Goal: Task Accomplishment & Management: Use online tool/utility

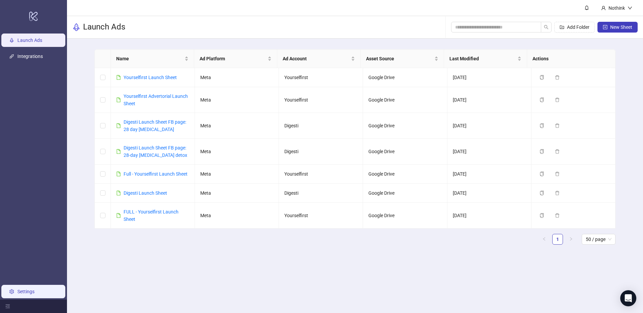
click at [18, 288] on link "Settings" at bounding box center [25, 290] width 17 height 5
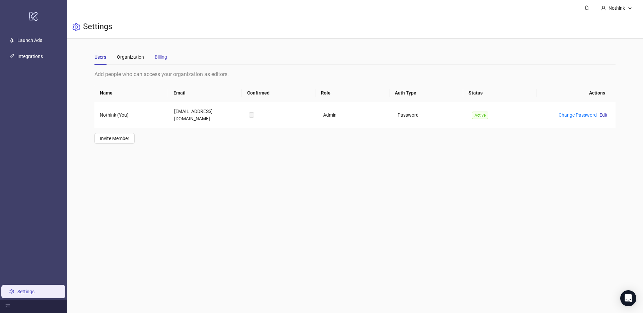
click at [165, 61] on div "Billing" at bounding box center [161, 56] width 12 height 15
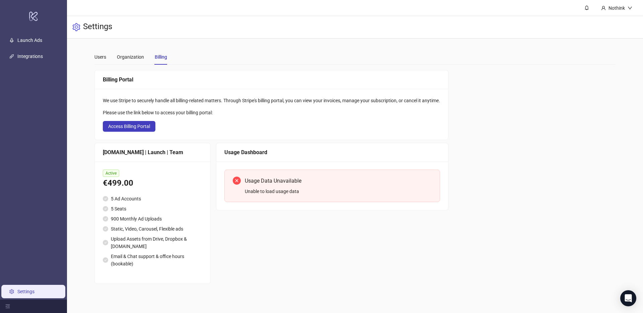
drag, startPoint x: 306, startPoint y: 232, endPoint x: 296, endPoint y: 226, distance: 11.7
click at [306, 232] on div "Usage Dashboard Usage Data Unavailable Unable to load usage data" at bounding box center [332, 213] width 232 height 141
click at [254, 190] on div "Unable to load usage data" at bounding box center [338, 190] width 187 height 7
click at [92, 52] on main "Users Organization Billing Add people who can access your organization as edito…" at bounding box center [354, 166] width 531 height 256
click at [39, 38] on link "Launch Ads" at bounding box center [29, 39] width 25 height 5
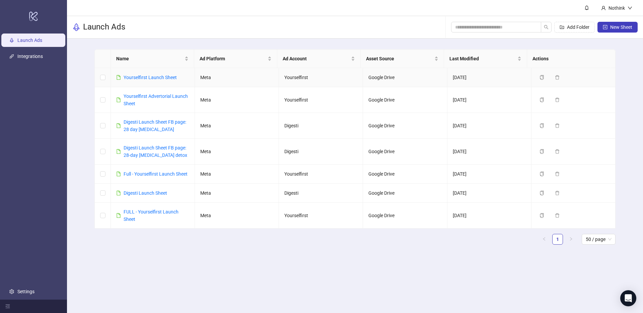
click at [137, 74] on div "Yourselfirst Launch Sheet" at bounding box center [149, 77] width 53 height 7
click at [137, 75] on link "Yourselfirst Launch Sheet" at bounding box center [149, 77] width 53 height 5
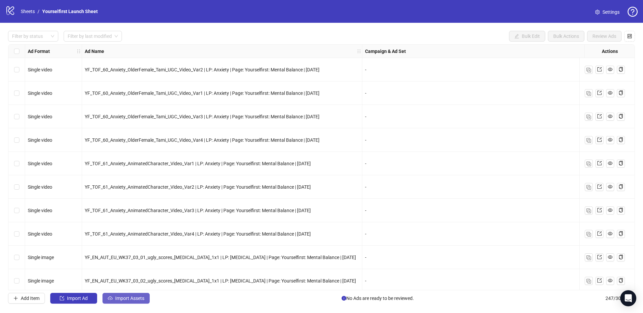
click at [122, 300] on span "Import Assets" at bounding box center [129, 297] width 29 height 5
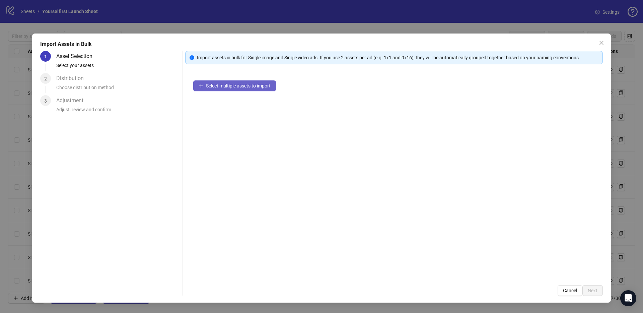
click at [226, 89] on button "Select multiple assets to import" at bounding box center [234, 85] width 83 height 11
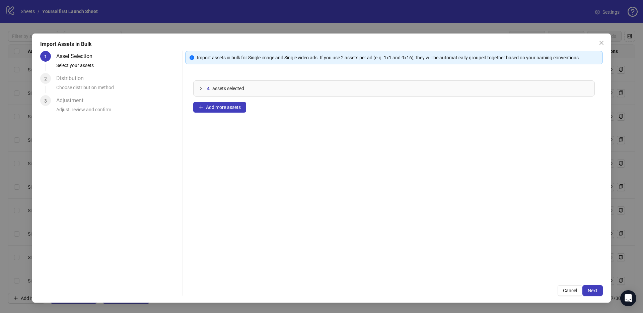
click at [225, 96] on div "4 assets selected" at bounding box center [393, 88] width 401 height 16
click at [221, 105] on span "Add more assets" at bounding box center [223, 106] width 35 height 5
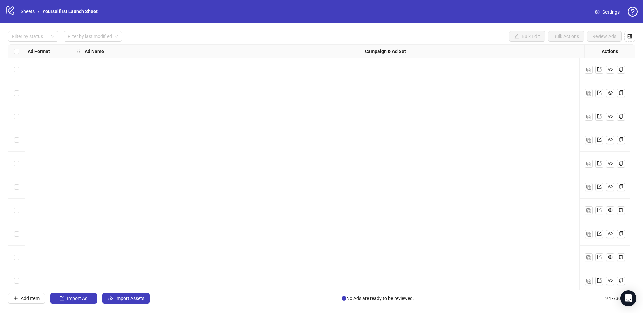
scroll to position [5557, 0]
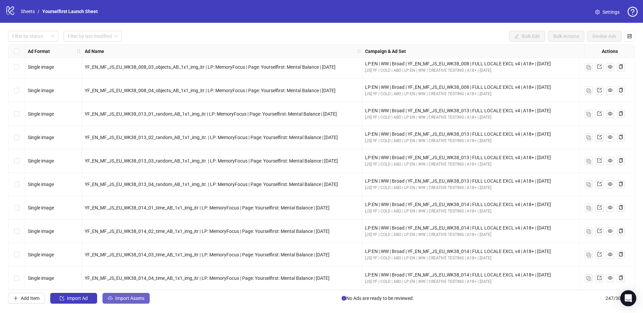
click at [129, 297] on span "Import Assets" at bounding box center [129, 297] width 29 height 5
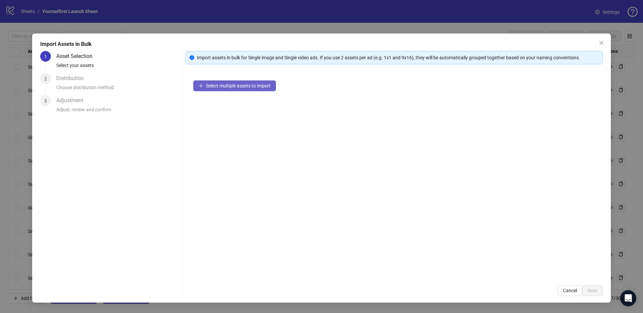
click at [226, 88] on button "Select multiple assets to import" at bounding box center [234, 85] width 83 height 11
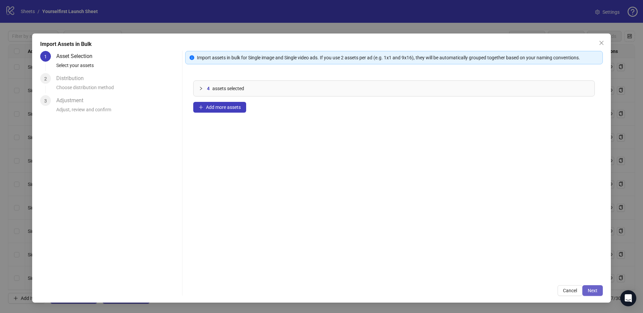
click at [589, 292] on span "Next" at bounding box center [592, 289] width 10 height 5
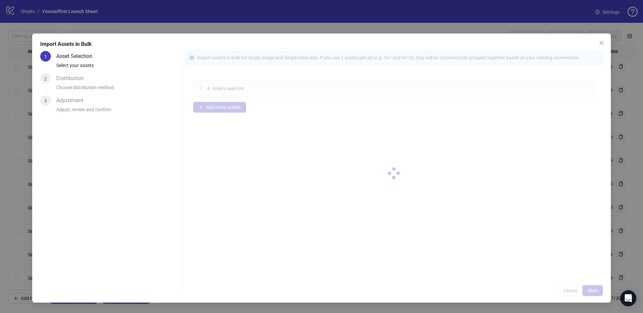
click at [591, 290] on div at bounding box center [393, 173] width 417 height 245
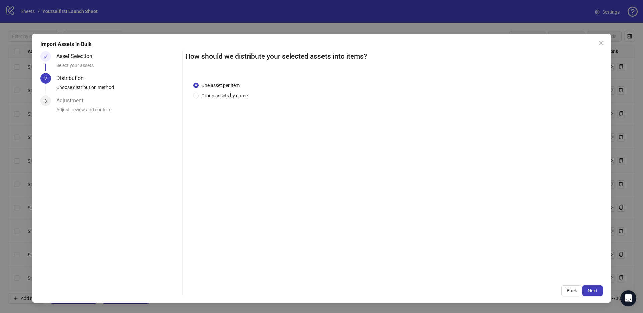
click at [591, 290] on span "Next" at bounding box center [592, 289] width 10 height 5
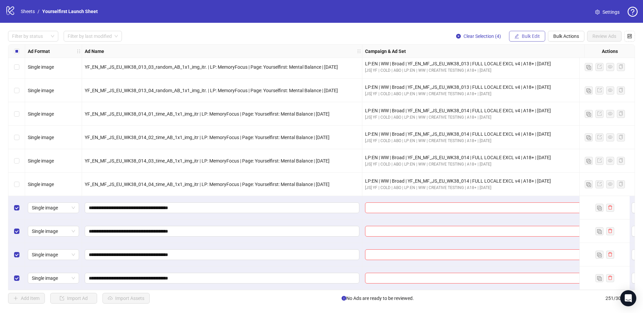
scroll to position [5651, 0]
click at [518, 36] on button "Bulk Edit" at bounding box center [527, 36] width 36 height 11
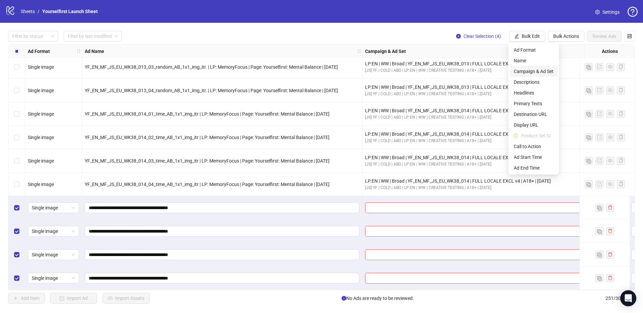
click at [526, 71] on span "Campaign & Ad Set" at bounding box center [533, 71] width 40 height 7
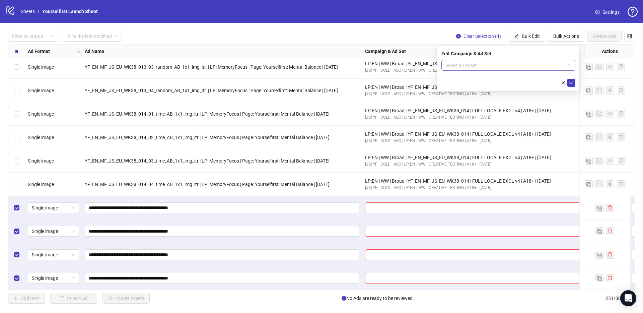
click at [452, 67] on input "search" at bounding box center [505, 65] width 120 height 10
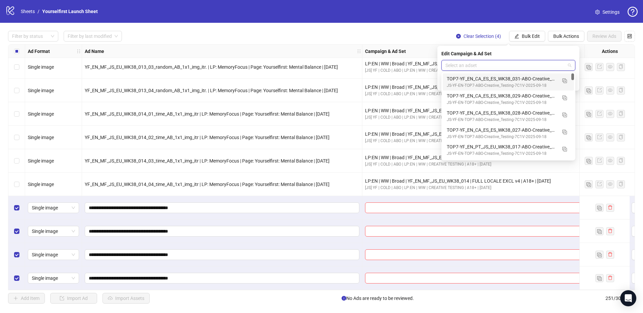
paste input "**********"
type input "**********"
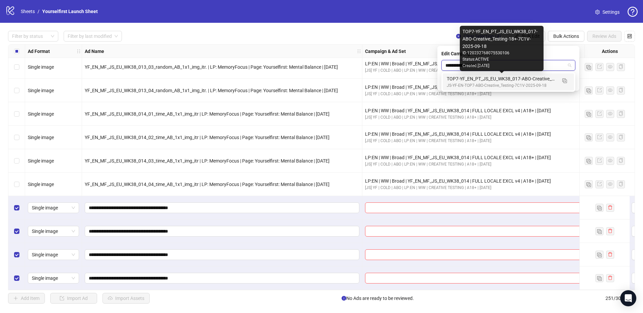
click at [479, 79] on div "TOP7-YF_EN_PT_JS_EU_WK38_017-ABO-Creative_Testing-18+-7C1V-2025-09-18" at bounding box center [501, 78] width 110 height 7
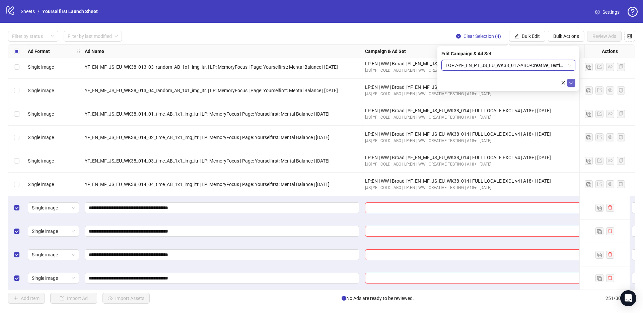
click at [570, 81] on icon "check" at bounding box center [571, 82] width 5 height 5
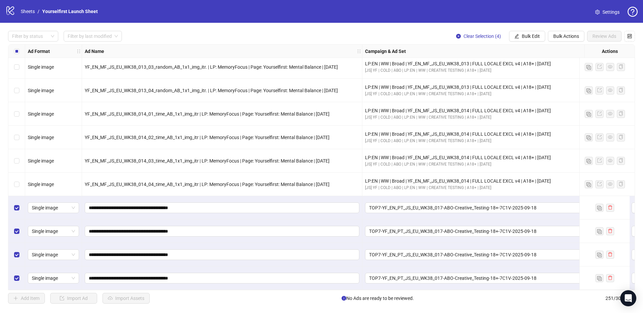
click at [19, 50] on div "Select all rows" at bounding box center [16, 51] width 17 height 13
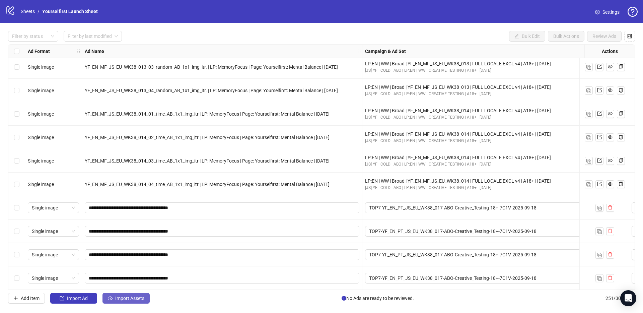
click at [130, 295] on button "Import Assets" at bounding box center [125, 297] width 47 height 11
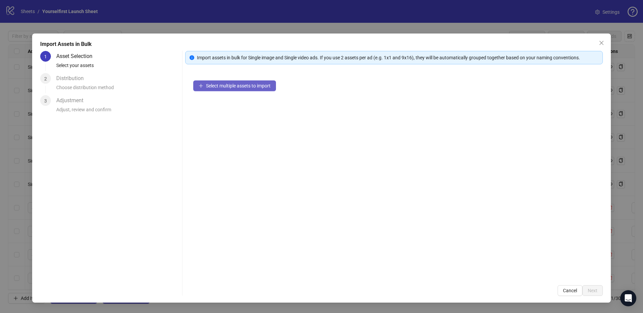
click at [264, 84] on span "Select multiple assets to import" at bounding box center [238, 85] width 65 height 5
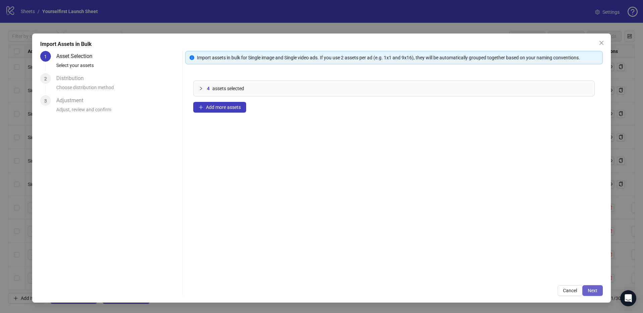
click at [591, 289] on span "Next" at bounding box center [592, 289] width 10 height 5
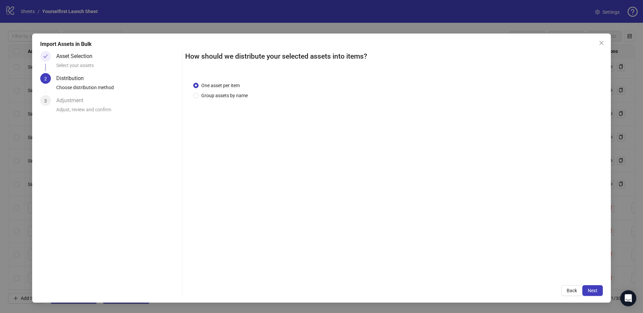
click at [592, 289] on span "Next" at bounding box center [592, 289] width 10 height 5
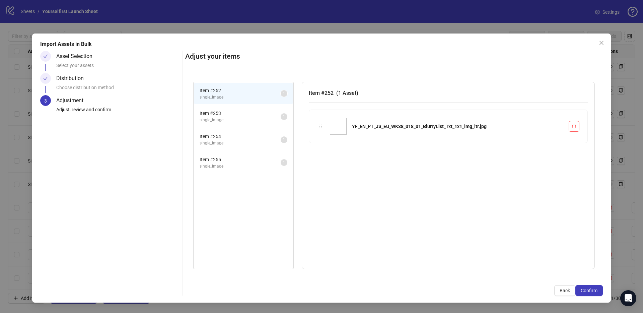
click at [592, 289] on span "Confirm" at bounding box center [588, 289] width 17 height 5
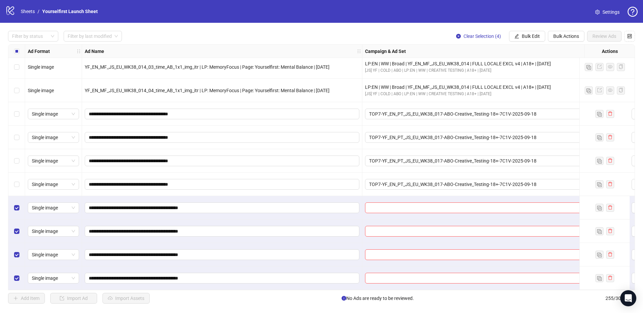
scroll to position [5745, 0]
click at [527, 36] on span "Bulk Edit" at bounding box center [530, 35] width 18 height 5
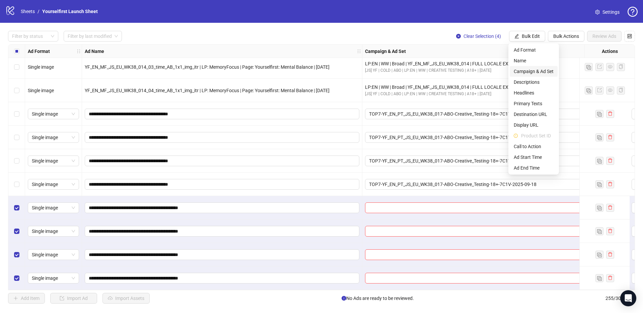
click at [521, 72] on span "Campaign & Ad Set" at bounding box center [533, 71] width 40 height 7
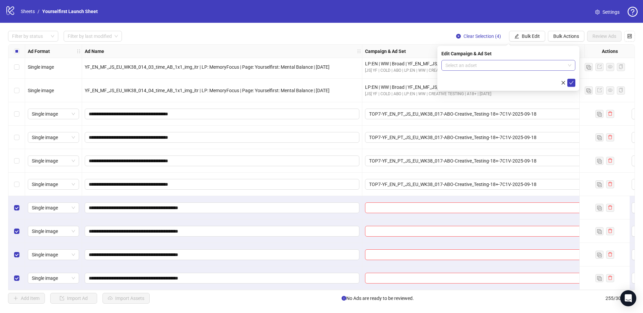
click at [475, 66] on input "search" at bounding box center [505, 65] width 120 height 10
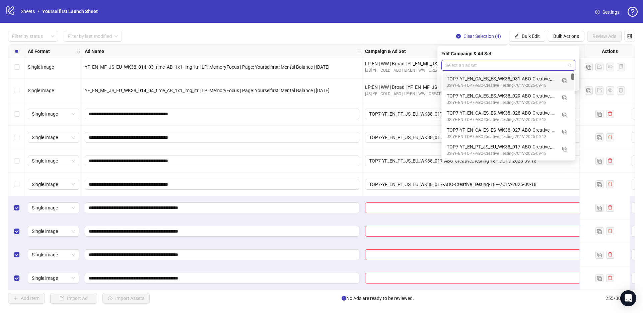
paste input "**********"
type input "**********"
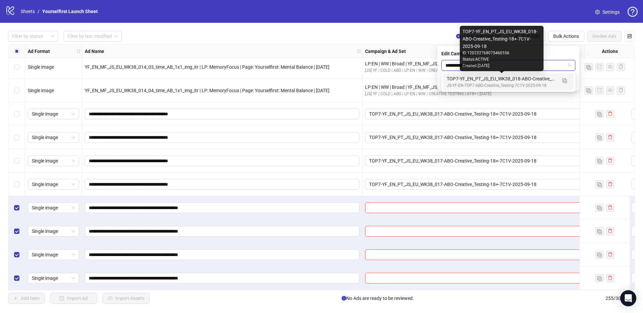
drag, startPoint x: 469, startPoint y: 78, endPoint x: 479, endPoint y: 81, distance: 10.3
click at [469, 78] on div "TOP7-YF_EN_PT_JS_EU_WK38_018-ABO-Creative_Testing-18+-7C1V-2025-09-18" at bounding box center [501, 78] width 110 height 7
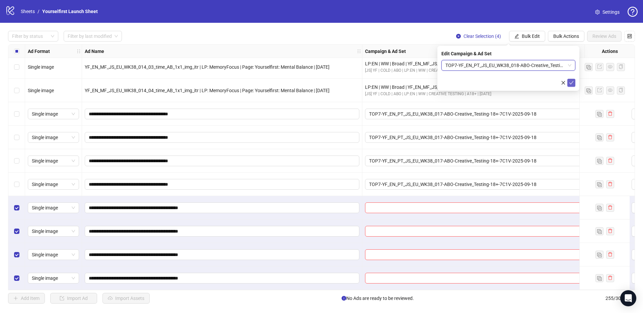
click at [573, 82] on icon "check" at bounding box center [571, 82] width 5 height 5
click at [436, 11] on div "logo/logo-mobile Sheets / Yourselfirst Launch Sheet Settings" at bounding box center [321, 11] width 632 height 12
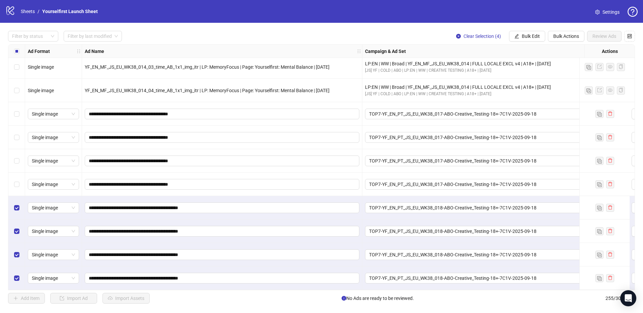
click at [254, 34] on div "Filter by status Filter by last modified Clear Selection (4) Bulk Edit Bulk Act…" at bounding box center [321, 36] width 626 height 11
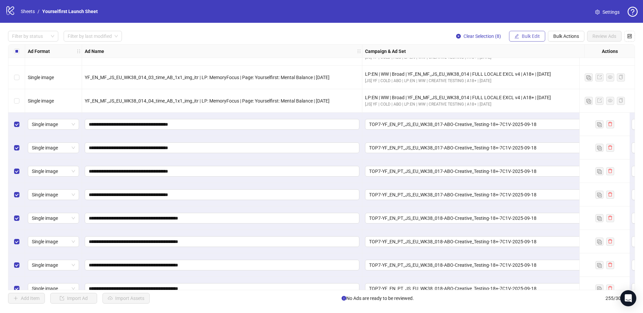
click at [533, 36] on span "Bulk Edit" at bounding box center [530, 35] width 18 height 5
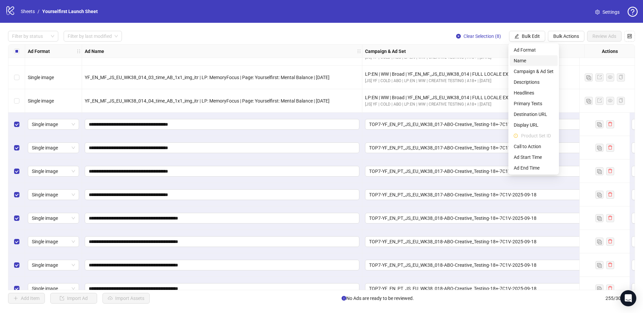
click at [520, 59] on span "Name" at bounding box center [533, 60] width 40 height 7
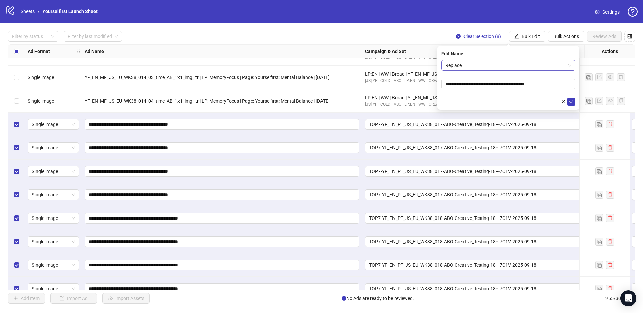
click at [468, 66] on span "Replace" at bounding box center [508, 65] width 126 height 10
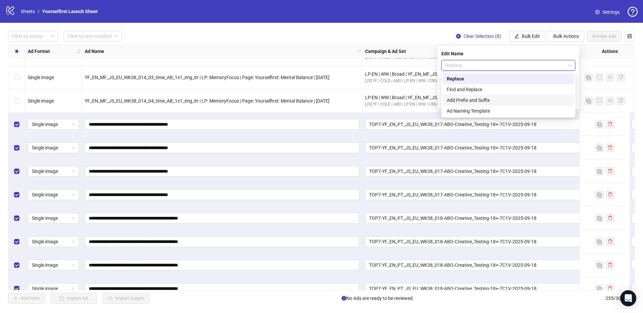
click at [474, 101] on div "Add Prefix and Suffix" at bounding box center [507, 99] width 123 height 7
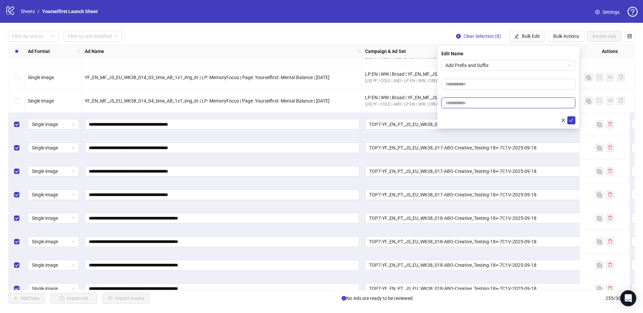
click at [462, 105] on input "text" at bounding box center [508, 102] width 134 height 11
paste input "******"
type input "******"
click at [573, 120] on icon "check" at bounding box center [571, 120] width 5 height 5
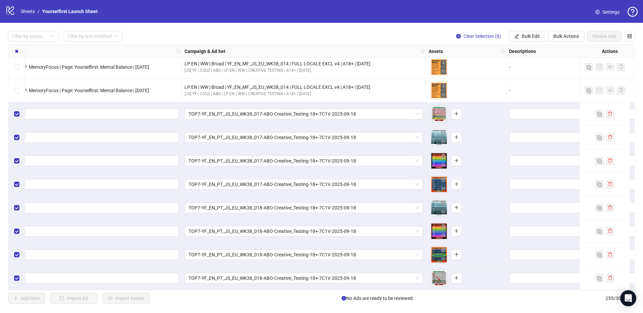
scroll to position [5745, 191]
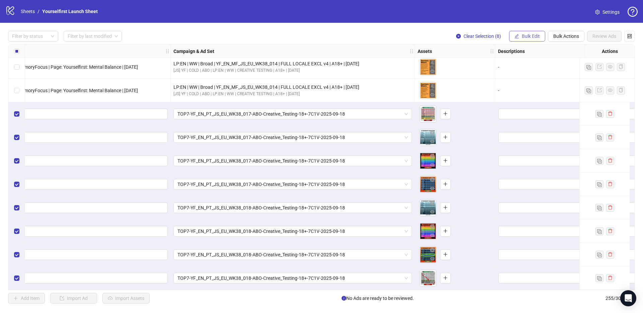
click at [535, 36] on span "Bulk Edit" at bounding box center [530, 35] width 18 height 5
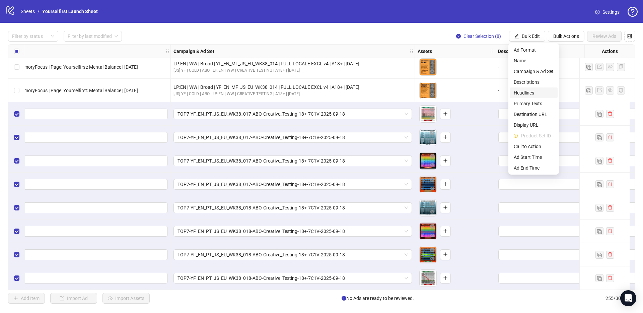
click at [535, 91] on span "Headlines" at bounding box center [533, 92] width 40 height 7
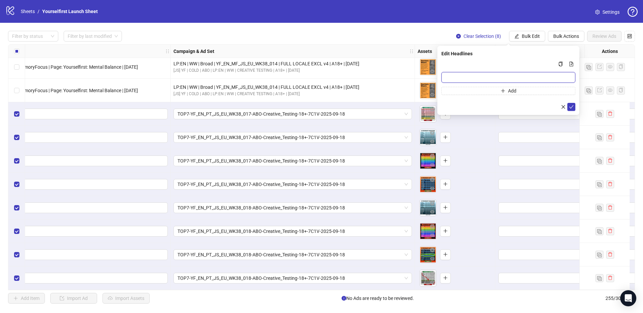
click at [468, 76] on input "Multi-input container - paste or copy values" at bounding box center [508, 77] width 134 height 11
paste input "**********"
type input "**********"
click at [571, 106] on icon "check" at bounding box center [571, 106] width 5 height 5
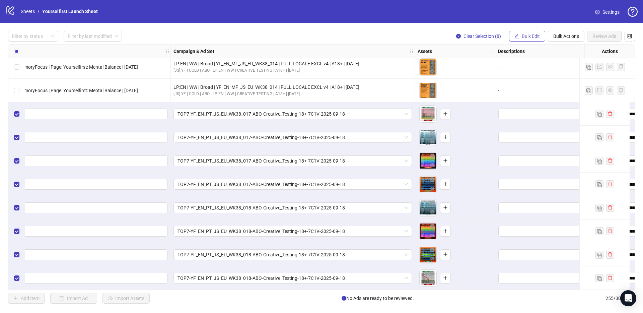
click at [525, 34] on span "Bulk Edit" at bounding box center [530, 35] width 18 height 5
click at [522, 38] on span "Bulk Edit" at bounding box center [530, 35] width 18 height 5
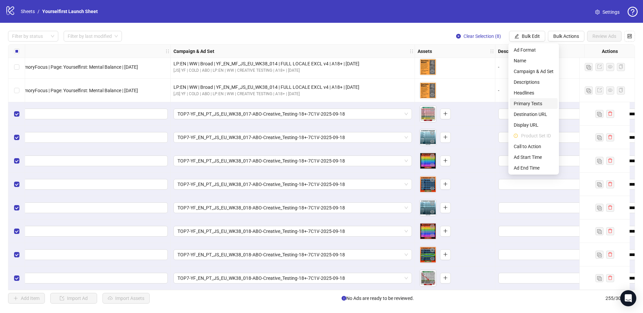
click at [528, 103] on span "Primary Texts" at bounding box center [533, 103] width 40 height 7
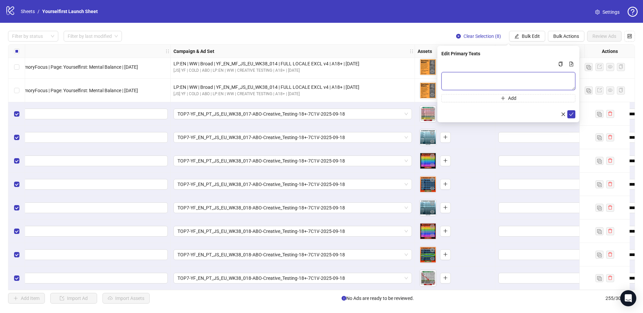
click at [462, 75] on textarea "Multi-text input container - paste or copy values" at bounding box center [508, 81] width 134 height 18
paste textarea "**********"
click at [468, 87] on textarea "**********" at bounding box center [508, 81] width 134 height 18
type textarea "**********"
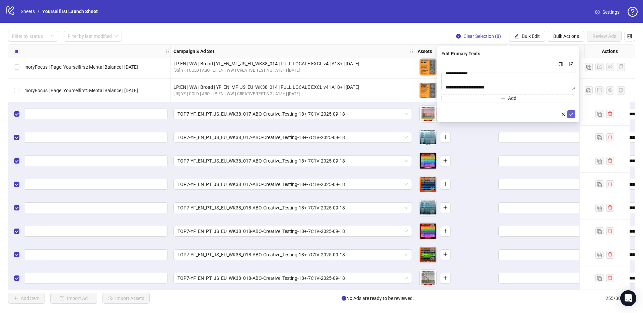
click at [572, 113] on icon "check" at bounding box center [571, 114] width 5 height 5
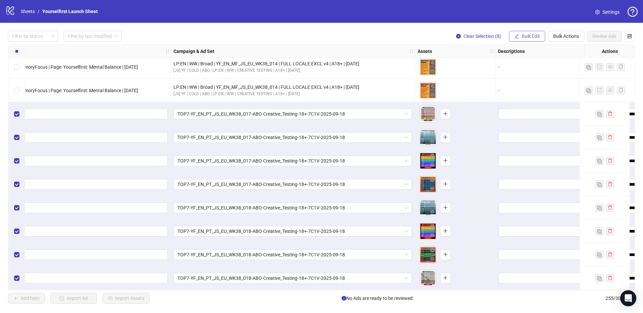
click at [531, 35] on span "Bulk Edit" at bounding box center [530, 35] width 18 height 5
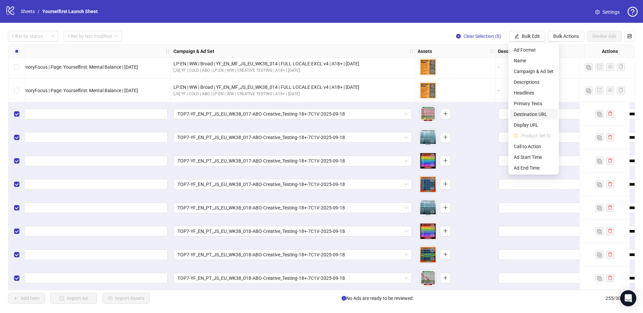
click at [539, 115] on span "Destination URL" at bounding box center [533, 113] width 40 height 7
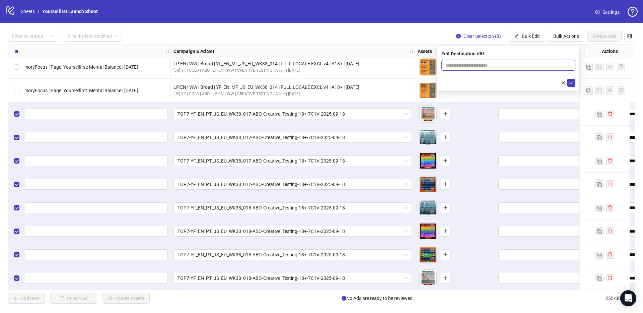
click at [473, 65] on input "text" at bounding box center [505, 65] width 120 height 7
paste input "**********"
type input "**********"
click at [573, 82] on button "submit" at bounding box center [571, 83] width 8 height 8
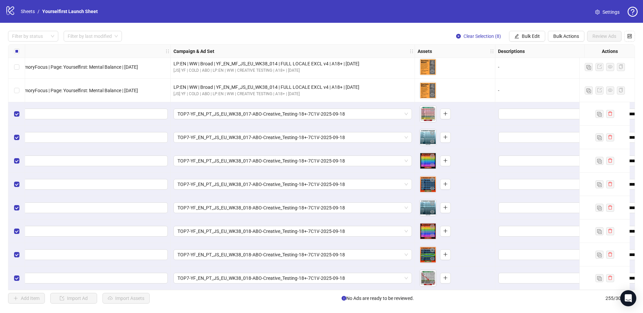
click at [427, 22] on div "logo/logo-mobile Sheets / Yourselfirst Launch Sheet Settings" at bounding box center [321, 11] width 643 height 23
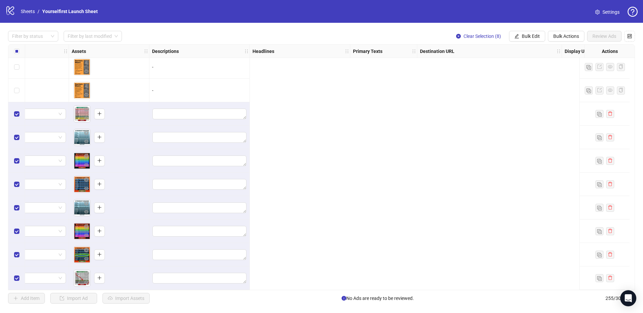
scroll to position [5745, 0]
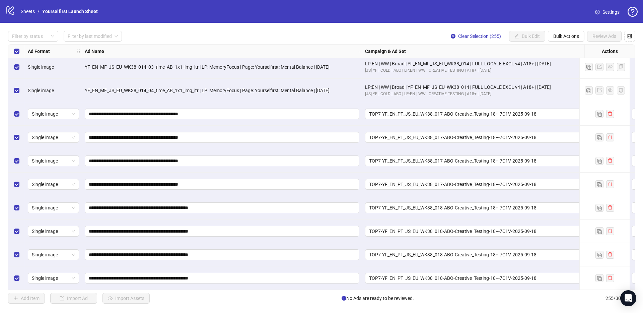
click at [202, 20] on div "logo/logo-mobile Sheets / Yourselfirst Launch Sheet Settings" at bounding box center [321, 11] width 643 height 23
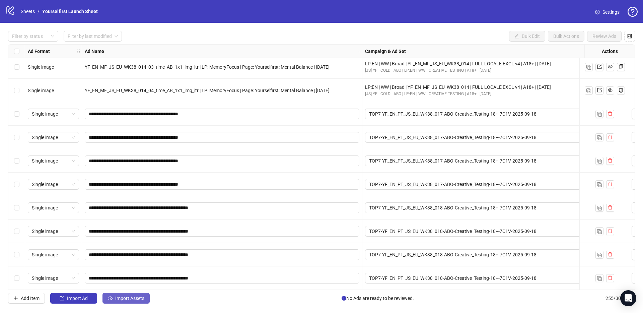
click at [141, 299] on span "Import Assets" at bounding box center [129, 297] width 29 height 5
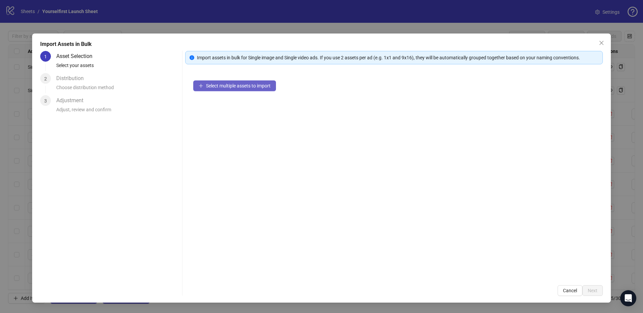
click at [244, 89] on button "Select multiple assets to import" at bounding box center [234, 85] width 83 height 11
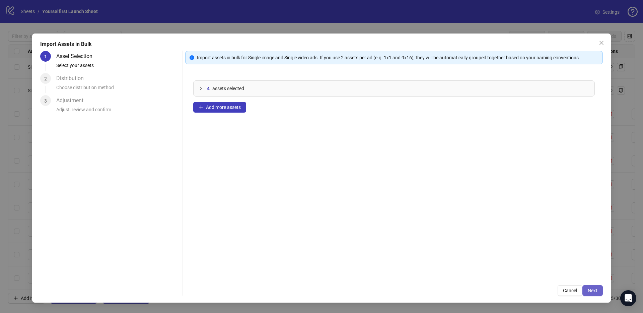
click at [594, 289] on span "Next" at bounding box center [592, 289] width 10 height 5
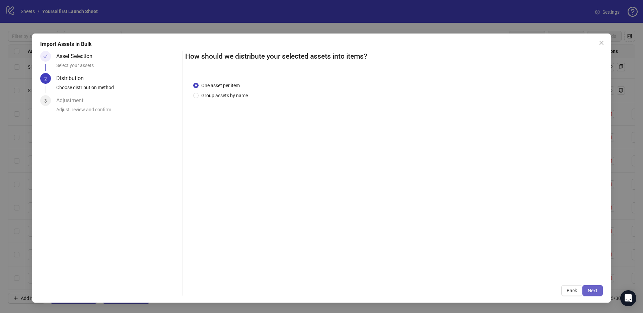
click at [594, 290] on span "Next" at bounding box center [592, 289] width 10 height 5
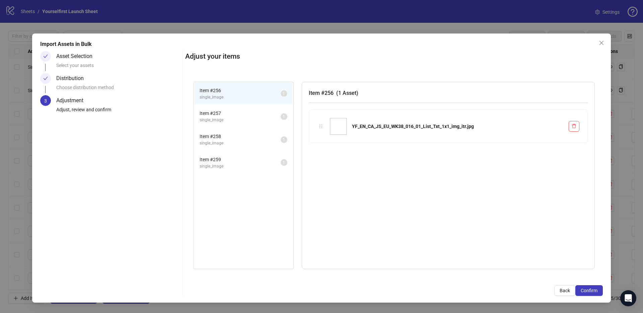
click at [594, 290] on span "Confirm" at bounding box center [588, 289] width 17 height 5
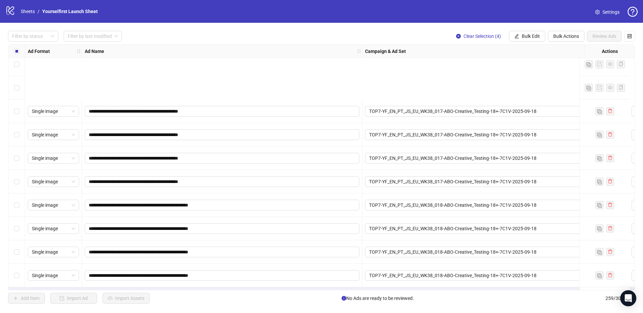
scroll to position [5839, 0]
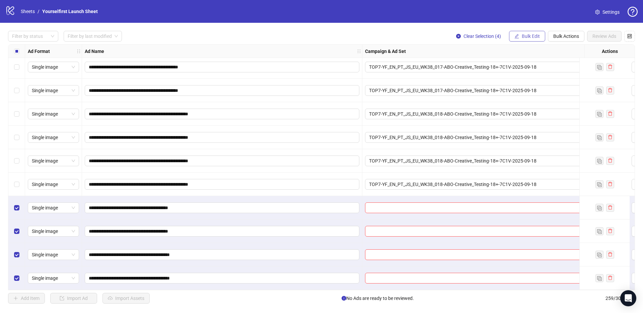
click at [536, 35] on span "Bulk Edit" at bounding box center [530, 35] width 18 height 5
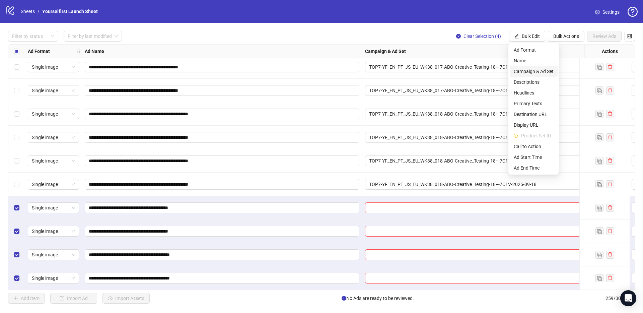
click at [532, 70] on span "Campaign & Ad Set" at bounding box center [533, 71] width 40 height 7
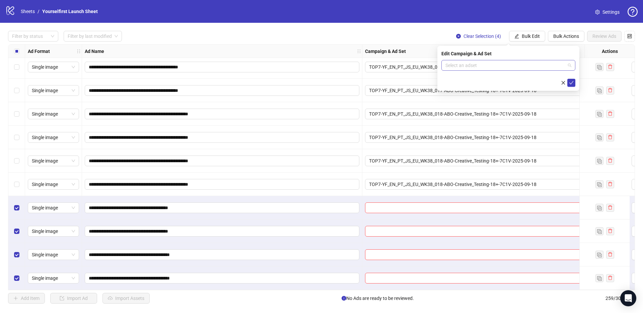
click at [474, 64] on input "search" at bounding box center [505, 65] width 120 height 10
paste input "**********"
type input "**********"
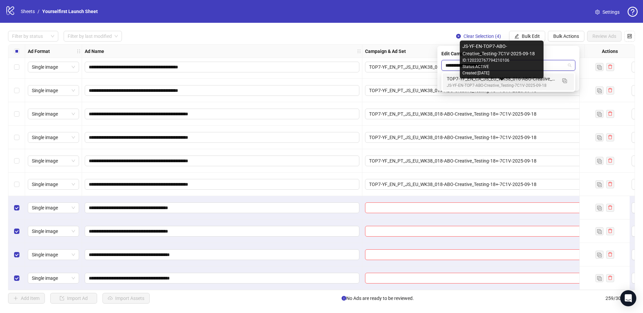
click at [491, 84] on div "JS-YF-EN-TOP7-ABO-Creative_Testing-7C1V-2025-09-18" at bounding box center [501, 85] width 110 height 6
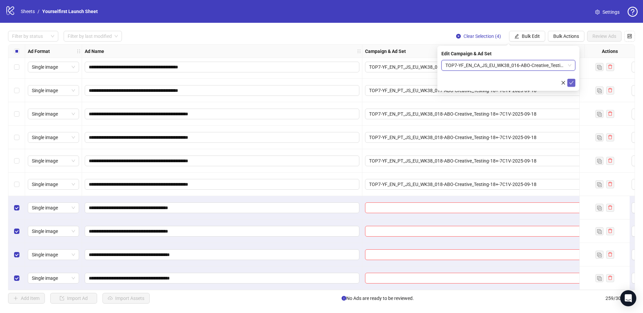
click at [573, 82] on icon "check" at bounding box center [571, 82] width 5 height 5
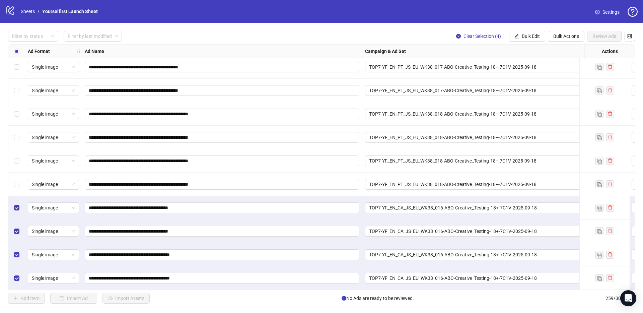
click at [361, 16] on div "logo/logo-mobile Sheets / Yourselfirst Launch Sheet Settings" at bounding box center [321, 11] width 632 height 12
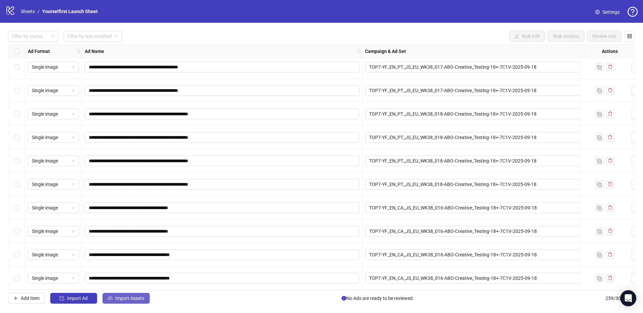
click at [124, 296] on span "Import Assets" at bounding box center [129, 297] width 29 height 5
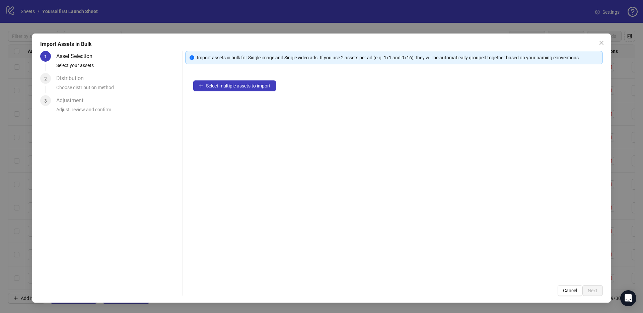
click at [261, 92] on div "Select multiple assets to import" at bounding box center [393, 174] width 417 height 204
click at [259, 84] on span "Select multiple assets to import" at bounding box center [238, 85] width 65 height 5
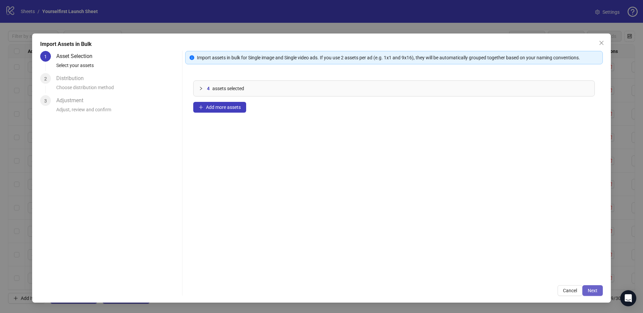
click at [592, 287] on span "Next" at bounding box center [592, 289] width 10 height 5
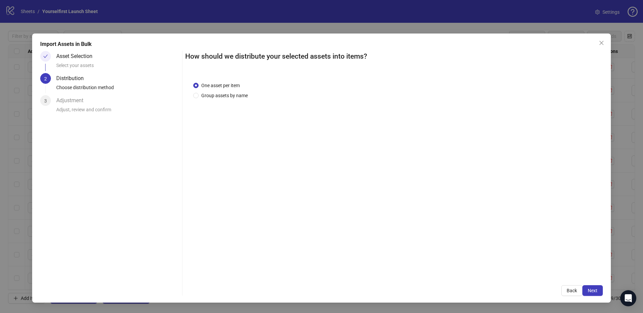
click at [593, 289] on span "Next" at bounding box center [592, 289] width 10 height 5
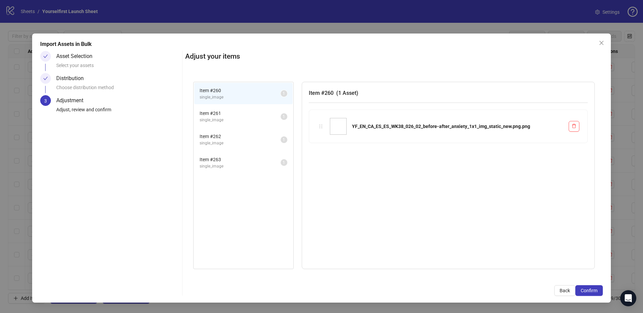
click at [593, 289] on span "Confirm" at bounding box center [588, 289] width 17 height 5
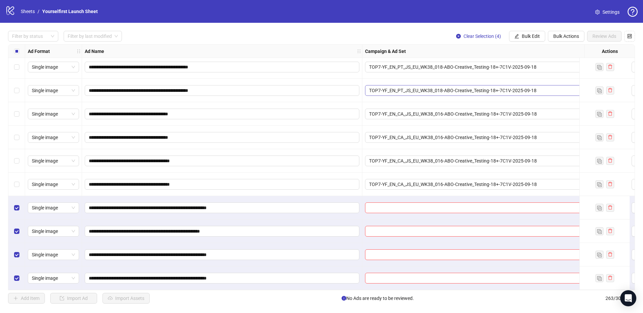
scroll to position [5932, 0]
click at [528, 36] on span "Bulk Edit" at bounding box center [530, 35] width 18 height 5
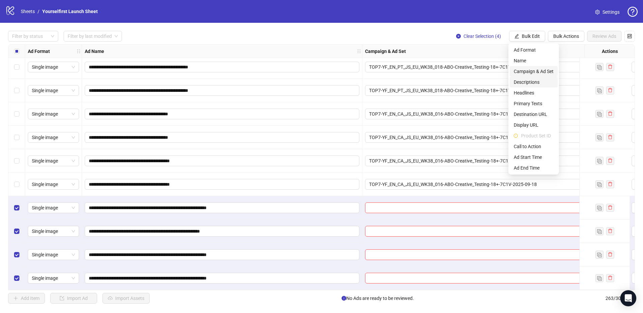
click at [534, 68] on span "Campaign & Ad Set" at bounding box center [533, 71] width 40 height 7
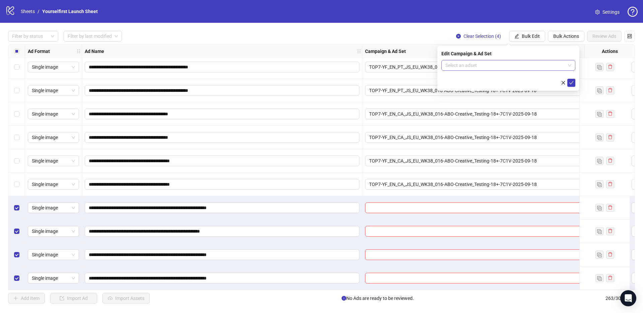
click at [486, 67] on input "search" at bounding box center [505, 65] width 120 height 10
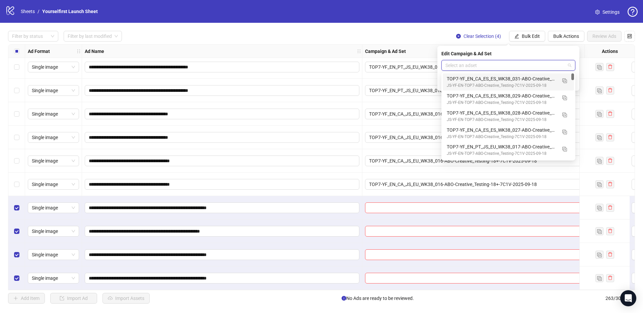
paste input "**********"
type input "**********"
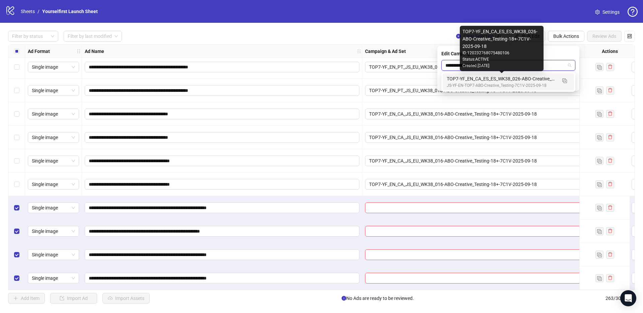
click at [482, 78] on div "TOP7-YF_EN_CA_ES_ES_WK38_026-ABO-Creative_Testing-18+-7C1V-2025-09-18" at bounding box center [501, 78] width 110 height 7
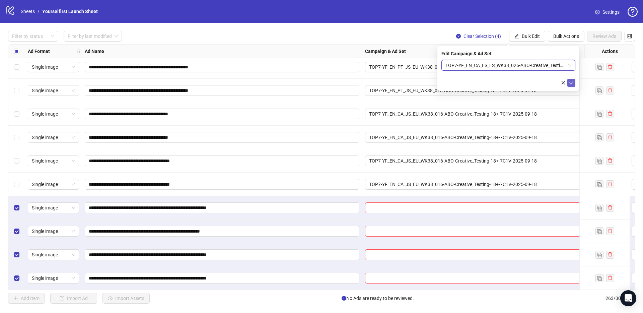
click at [572, 83] on icon "check" at bounding box center [571, 82] width 5 height 5
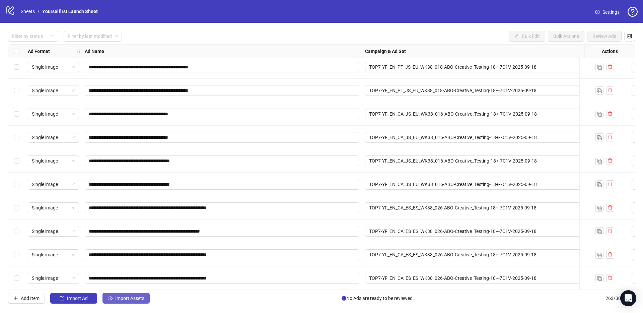
click at [130, 298] on span "Import Assets" at bounding box center [129, 297] width 29 height 5
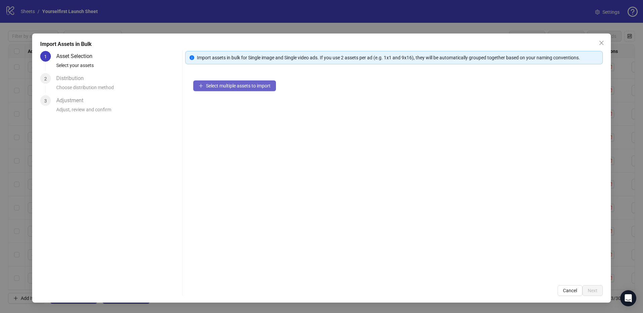
click at [259, 90] on button "Select multiple assets to import" at bounding box center [234, 85] width 83 height 11
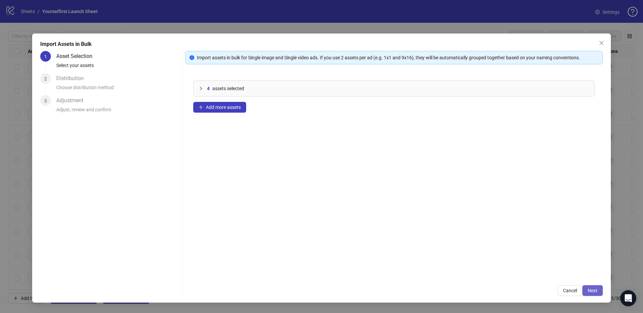
click at [600, 292] on button "Next" at bounding box center [592, 290] width 20 height 11
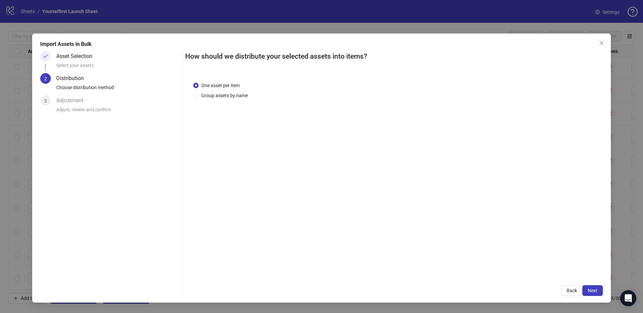
click at [596, 290] on span "Next" at bounding box center [592, 289] width 10 height 5
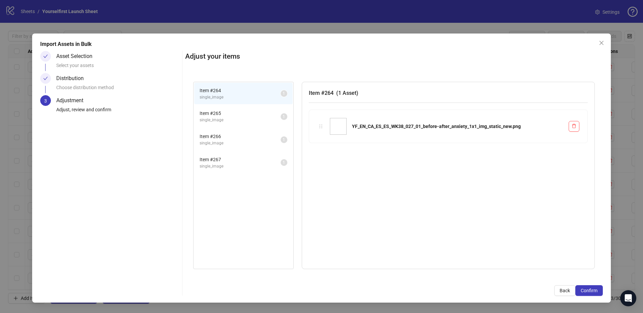
click at [596, 290] on span "Confirm" at bounding box center [588, 289] width 17 height 5
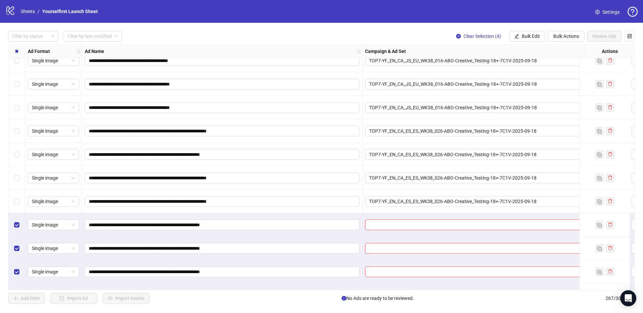
click at [530, 37] on span "Bulk Edit" at bounding box center [530, 35] width 18 height 5
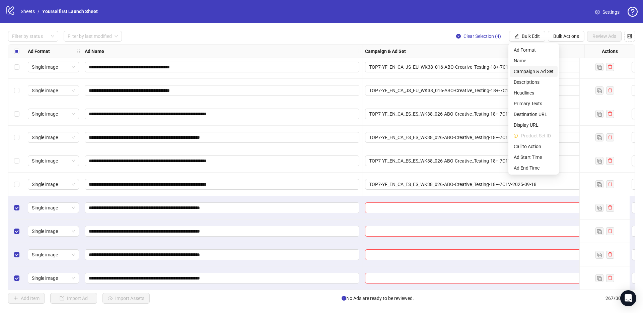
click at [529, 69] on span "Campaign & Ad Set" at bounding box center [533, 71] width 40 height 7
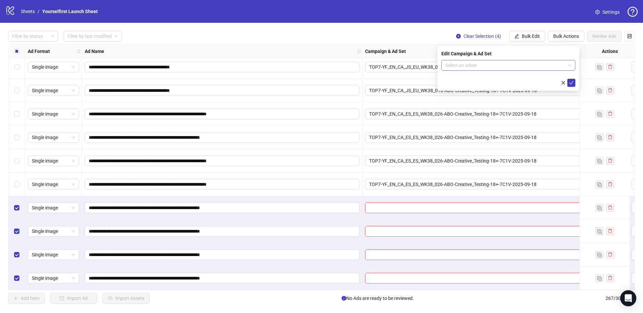
click at [486, 69] on input "search" at bounding box center [505, 65] width 120 height 10
paste input "**********"
type input "**********"
click at [478, 84] on div "JS-YF-EN-TOP7-ABO-Creative_Testing-7C1V-2025-09-18" at bounding box center [501, 85] width 110 height 6
click at [570, 83] on icon "check" at bounding box center [571, 82] width 5 height 5
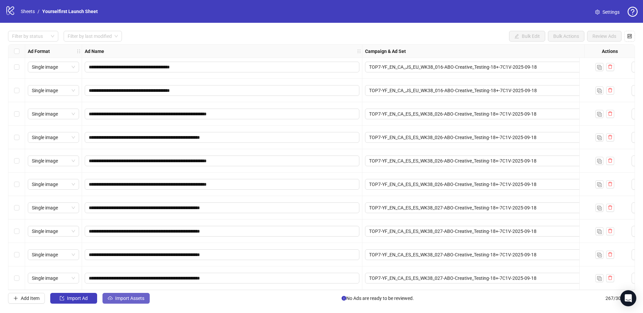
click at [140, 298] on span "Import Assets" at bounding box center [129, 297] width 29 height 5
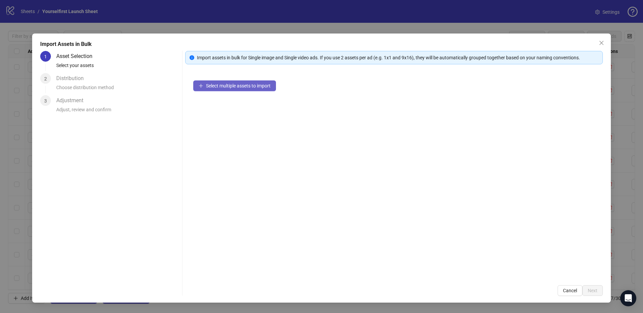
click at [233, 83] on span "Select multiple assets to import" at bounding box center [238, 85] width 65 height 5
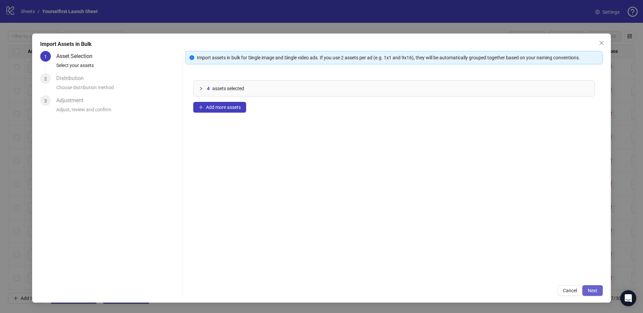
click at [596, 288] on span "Next" at bounding box center [592, 289] width 10 height 5
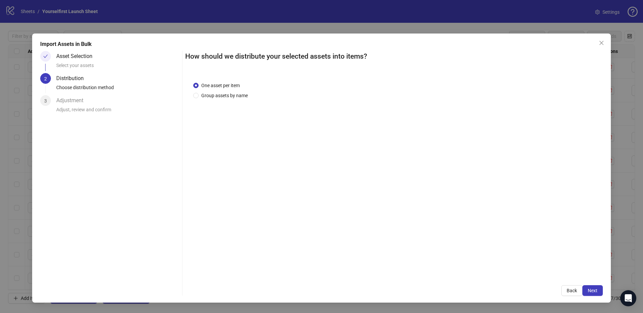
click at [596, 288] on span "Next" at bounding box center [592, 289] width 10 height 5
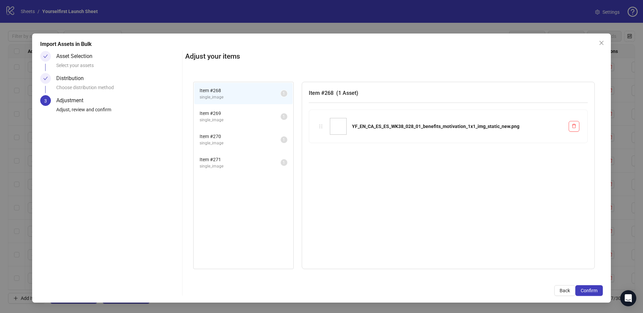
click at [596, 288] on span "Confirm" at bounding box center [588, 289] width 17 height 5
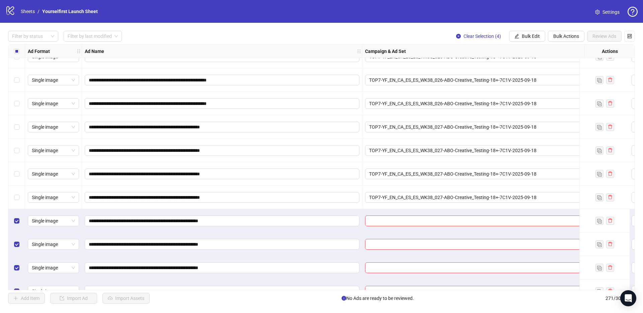
drag, startPoint x: 532, startPoint y: 34, endPoint x: 526, endPoint y: 79, distance: 45.5
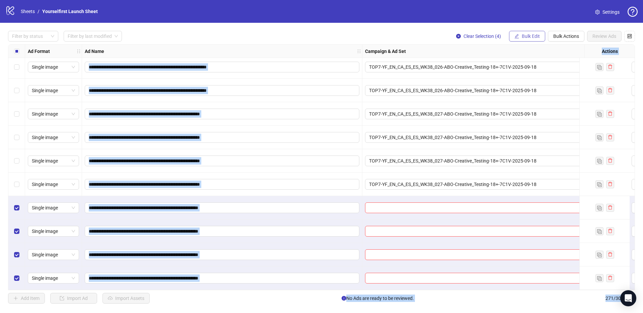
click at [525, 38] on span "Bulk Edit" at bounding box center [530, 35] width 18 height 5
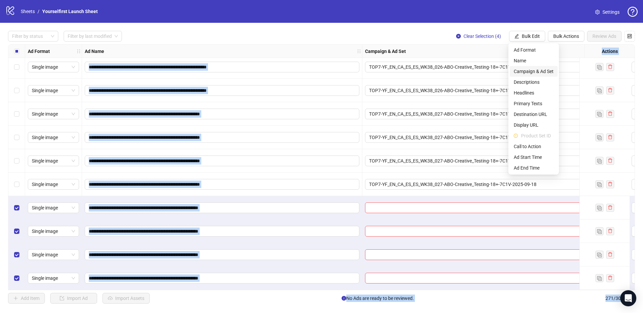
click at [534, 72] on span "Campaign & Ad Set" at bounding box center [533, 71] width 40 height 7
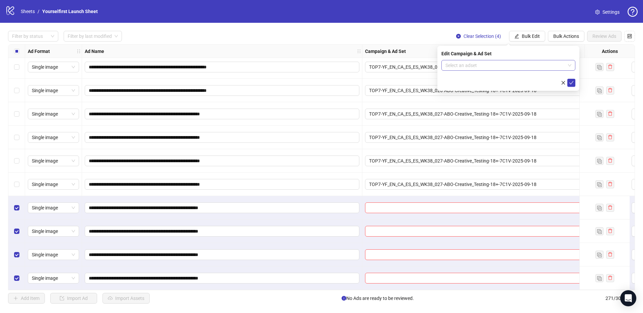
click at [474, 69] on input "search" at bounding box center [505, 65] width 120 height 10
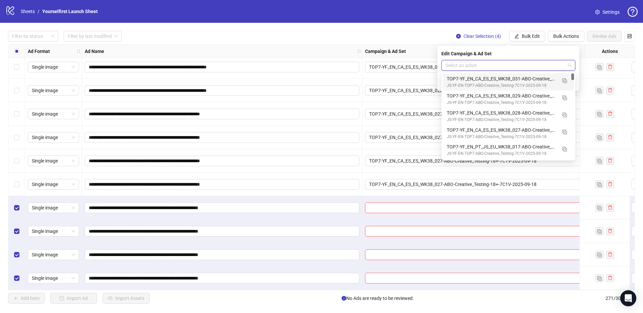
paste input "**********"
type input "**********"
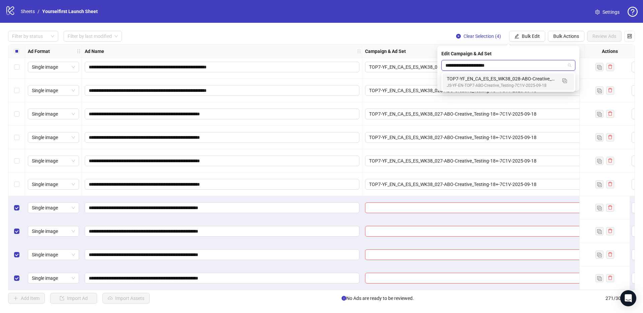
click at [474, 82] on div "TOP7-YF_EN_CA_ES_ES_WK38_028-ABO-Creative_Testing-18+-7C1V-2025-09-18" at bounding box center [501, 78] width 110 height 7
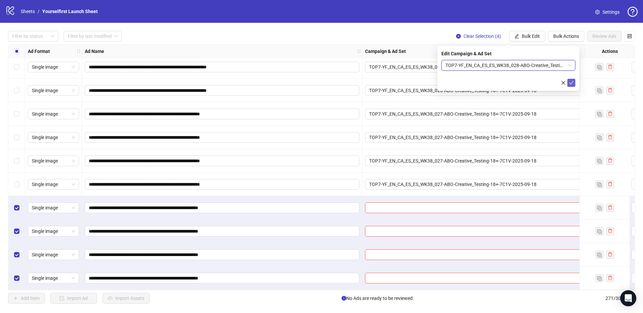
click at [571, 82] on icon "check" at bounding box center [571, 82] width 5 height 5
click at [357, 22] on div "logo/logo-mobile Sheets / Yourselfirst Launch Sheet Settings" at bounding box center [321, 11] width 643 height 23
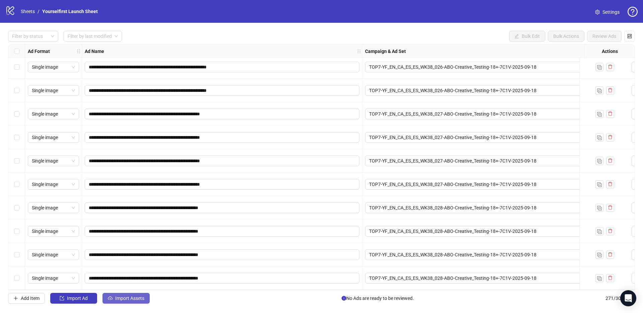
click at [134, 300] on span "Import Assets" at bounding box center [129, 297] width 29 height 5
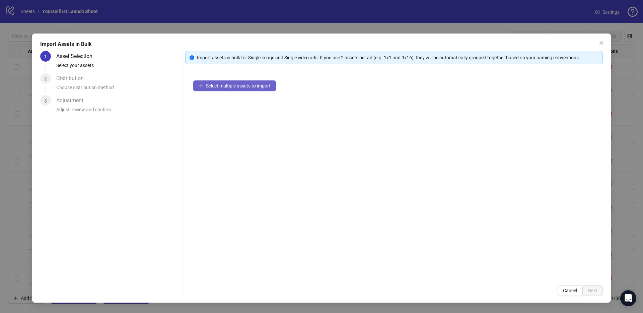
click at [245, 82] on button "Select multiple assets to import" at bounding box center [234, 85] width 83 height 11
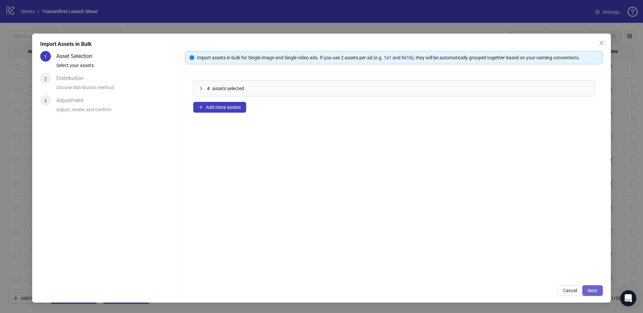
click at [593, 296] on div "Import Assets in Bulk 1 Asset Selection Select your assets 2 Distribution Choos…" at bounding box center [321, 167] width 578 height 269
click at [592, 288] on span "Next" at bounding box center [592, 289] width 10 height 5
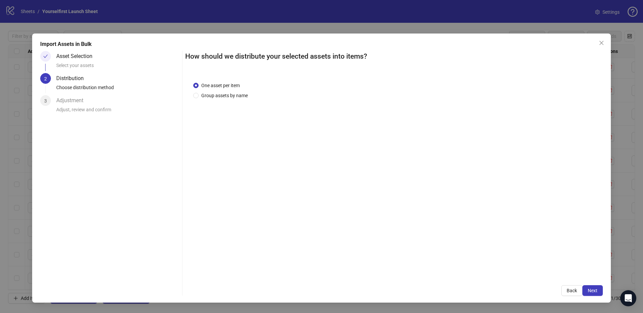
click at [593, 289] on span "Next" at bounding box center [592, 289] width 10 height 5
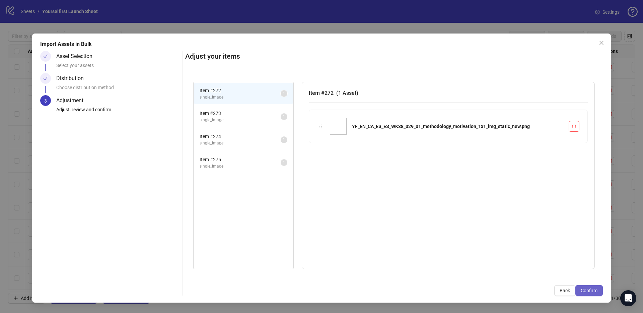
click at [593, 290] on span "Confirm" at bounding box center [588, 289] width 17 height 5
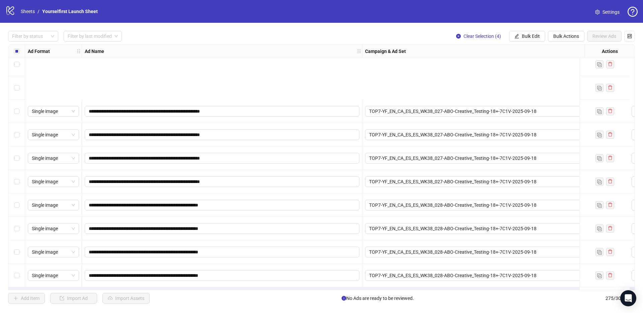
scroll to position [6213, 0]
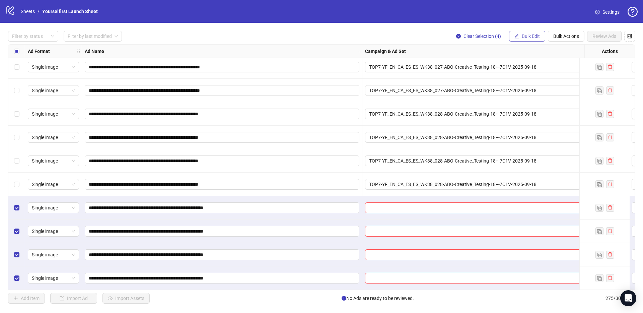
click at [526, 39] on button "Bulk Edit" at bounding box center [527, 36] width 36 height 11
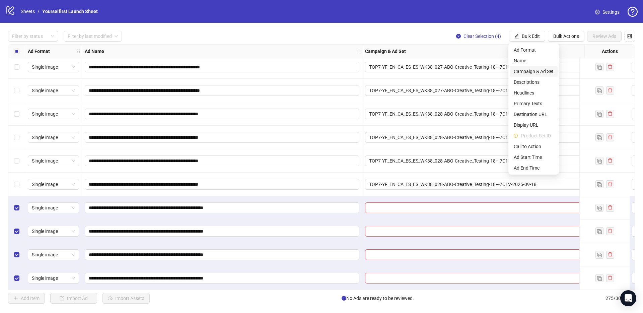
click at [527, 70] on span "Campaign & Ad Set" at bounding box center [533, 71] width 40 height 7
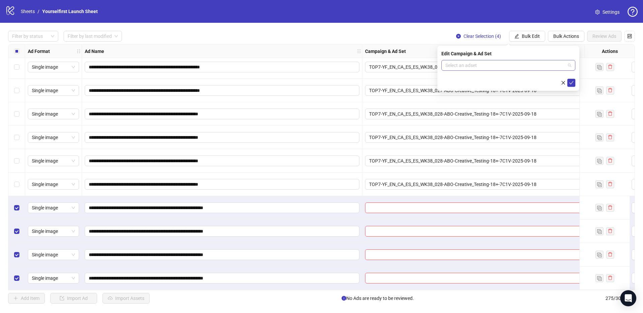
click at [470, 67] on input "search" at bounding box center [505, 65] width 120 height 10
paste input "**********"
type input "**********"
click at [484, 79] on div "TOP7-YF_EN_CA_ES_ES_WK38_029-ABO-Creative_Testing-18+-7C1V-2025-09-18" at bounding box center [501, 78] width 110 height 7
click at [572, 82] on icon "check" at bounding box center [571, 82] width 5 height 5
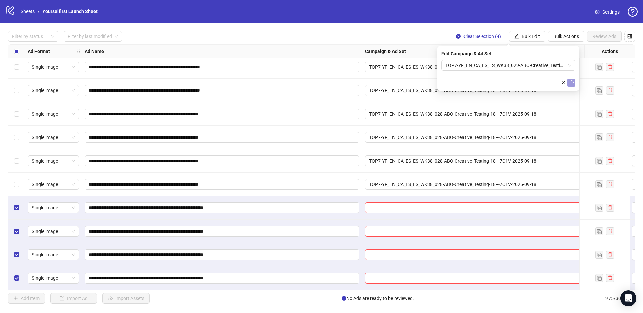
click at [339, 15] on div "logo/logo-mobile Sheets / Yourselfirst Launch Sheet Settings" at bounding box center [321, 11] width 632 height 12
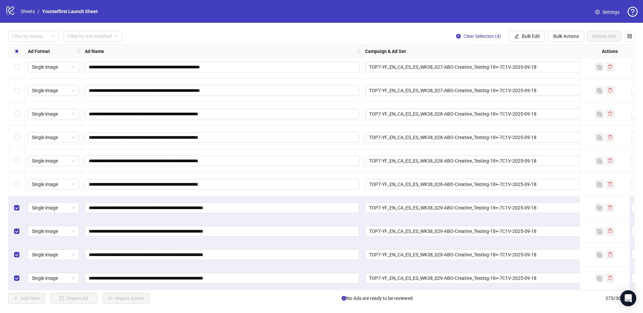
click at [11, 51] on div "Select all rows" at bounding box center [16, 51] width 17 height 13
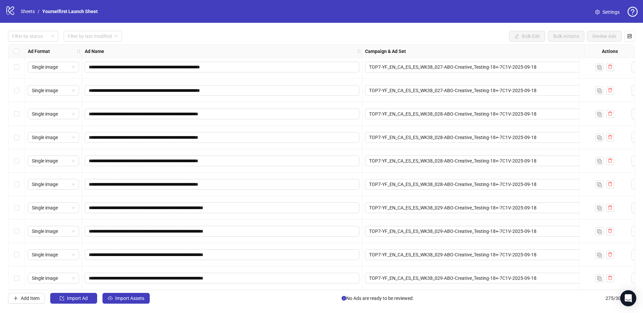
click at [218, 24] on div "**********" at bounding box center [321, 167] width 643 height 288
click at [144, 299] on span "Import Assets" at bounding box center [129, 297] width 29 height 5
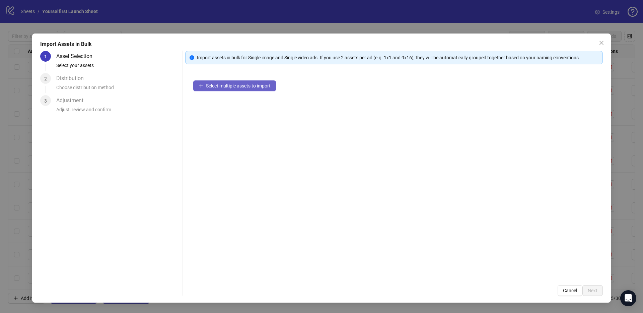
click at [263, 88] on span "Select multiple assets to import" at bounding box center [238, 85] width 65 height 5
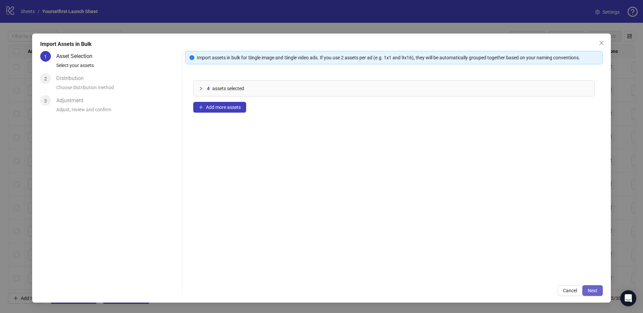
click at [595, 288] on span "Next" at bounding box center [592, 289] width 10 height 5
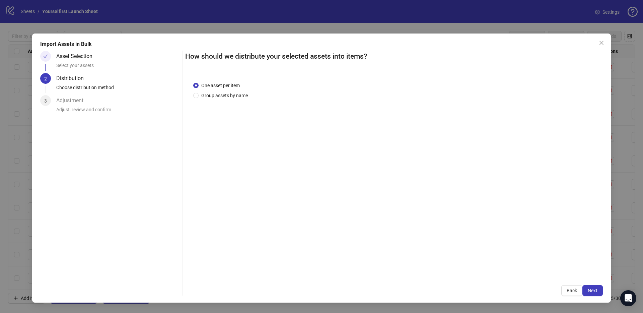
click at [595, 288] on span "Next" at bounding box center [592, 289] width 10 height 5
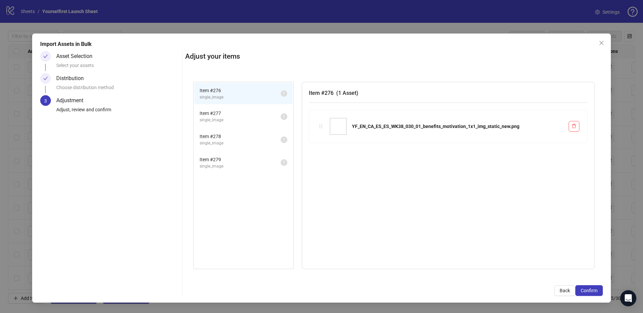
click at [595, 288] on span "Confirm" at bounding box center [588, 289] width 17 height 5
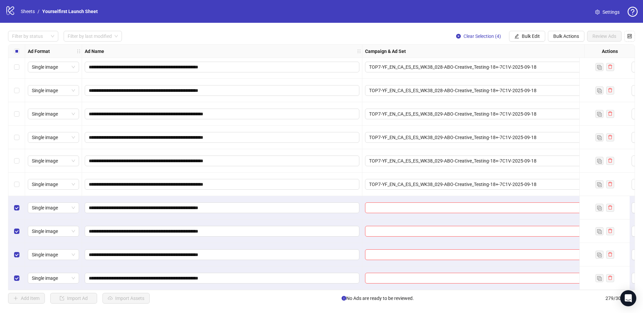
scroll to position [6307, 0]
click at [529, 30] on div "**********" at bounding box center [321, 167] width 643 height 288
click at [528, 31] on button "Bulk Edit" at bounding box center [527, 36] width 36 height 11
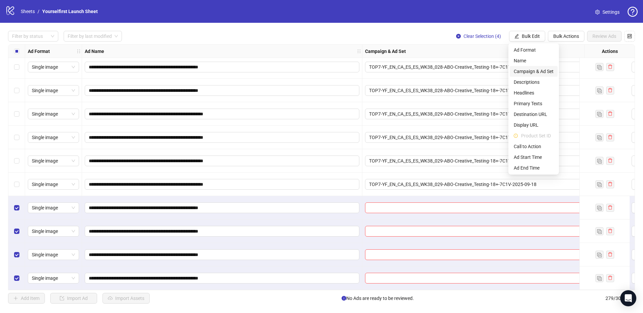
click at [533, 72] on span "Campaign & Ad Set" at bounding box center [533, 71] width 40 height 7
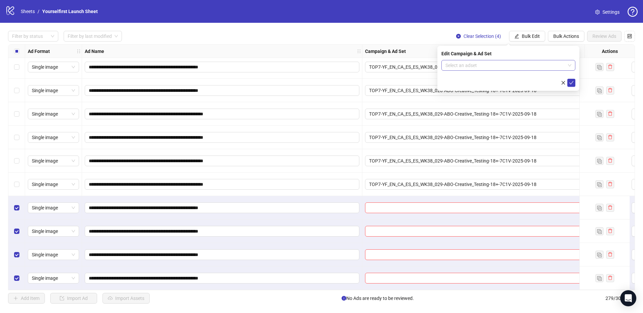
click at [466, 66] on input "search" at bounding box center [505, 65] width 120 height 10
paste input "**********"
type input "**********"
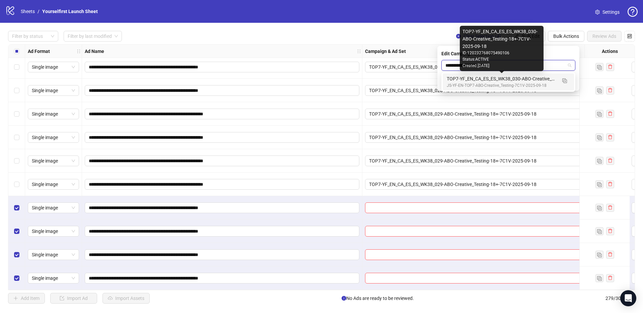
click at [487, 77] on div "TOP7-YF_EN_CA_ES_ES_WK38_030-ABO-Creative_Testing-18+-7C1V-2025-09-18" at bounding box center [501, 78] width 110 height 7
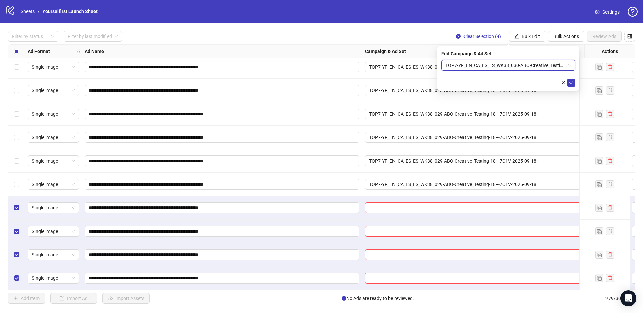
click at [571, 80] on icon "check" at bounding box center [571, 82] width 5 height 5
click at [320, 25] on div "**********" at bounding box center [321, 167] width 643 height 288
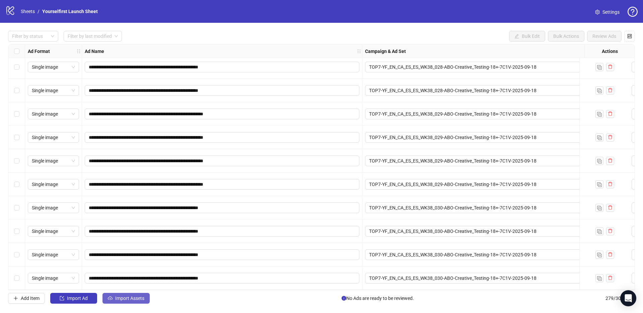
click at [132, 298] on span "Import Assets" at bounding box center [129, 297] width 29 height 5
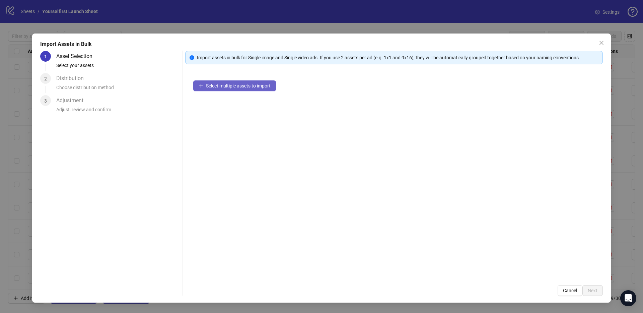
click at [234, 84] on span "Select multiple assets to import" at bounding box center [238, 85] width 65 height 5
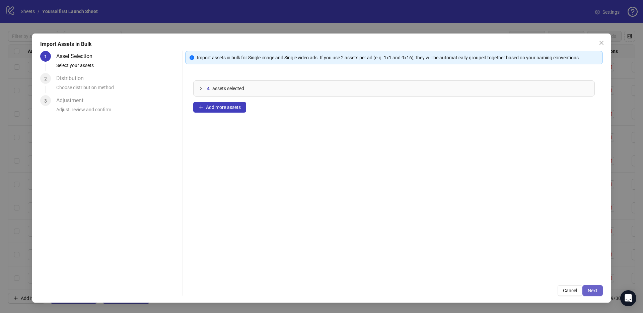
click at [590, 285] on button "Next" at bounding box center [592, 290] width 20 height 11
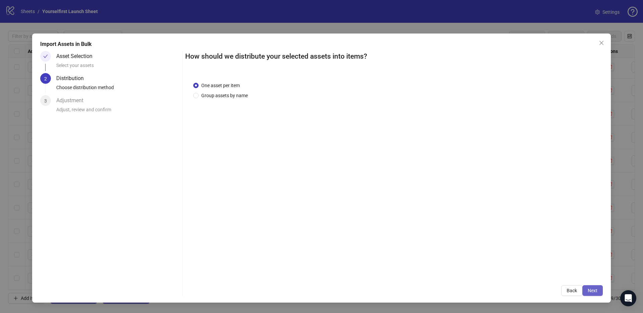
click at [591, 287] on button "Next" at bounding box center [592, 290] width 20 height 11
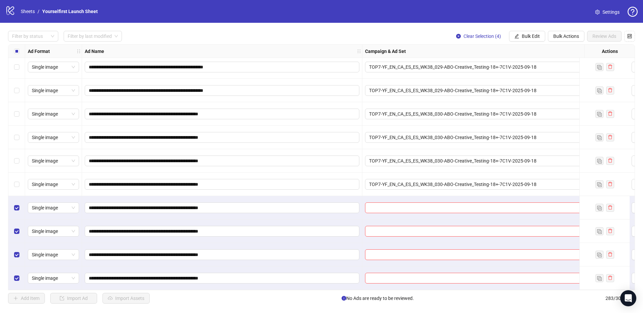
scroll to position [6401, 0]
click at [529, 35] on span "Bulk Edit" at bounding box center [530, 35] width 18 height 5
click at [322, 35] on div "Filter by status Filter by last modified Clear Selection (4) Bulk Edit Bulk Act…" at bounding box center [321, 36] width 626 height 11
click at [298, 22] on div "logo/logo-mobile Sheets / Yourselfirst Launch Sheet Settings" at bounding box center [321, 11] width 643 height 23
click at [526, 38] on span "Bulk Edit" at bounding box center [530, 35] width 18 height 5
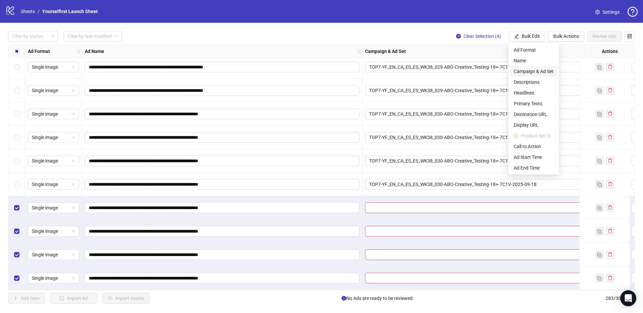
click at [526, 72] on span "Campaign & Ad Set" at bounding box center [533, 71] width 40 height 7
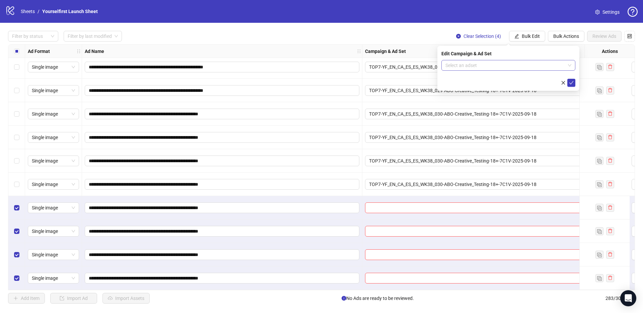
click at [476, 66] on input "search" at bounding box center [505, 65] width 120 height 10
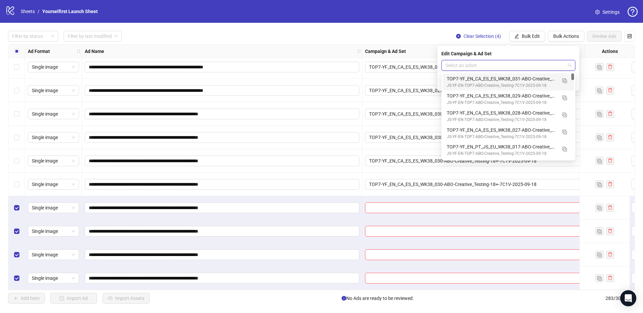
paste input "**********"
type input "**********"
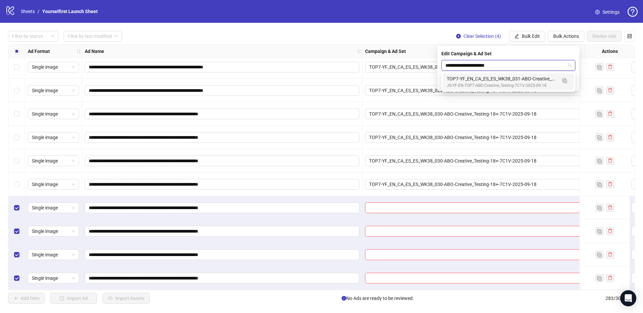
click at [494, 83] on div "JS-YF-EN-TOP7-ABO-Creative_Testing-7C1V-2025-09-18" at bounding box center [501, 85] width 110 height 6
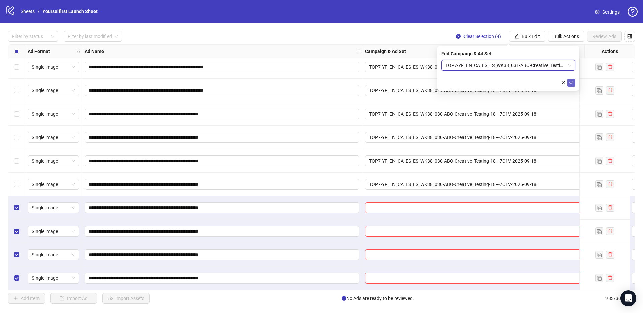
click at [572, 84] on icon "check" at bounding box center [571, 82] width 5 height 5
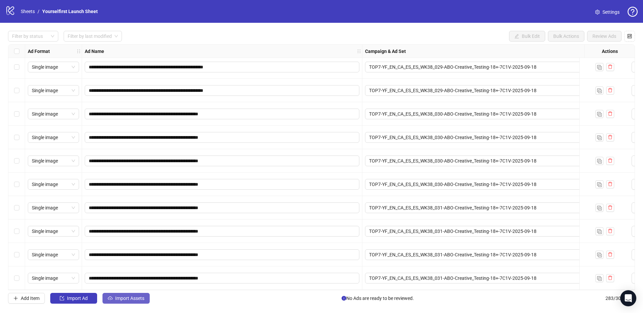
click at [135, 298] on span "Import Assets" at bounding box center [129, 297] width 29 height 5
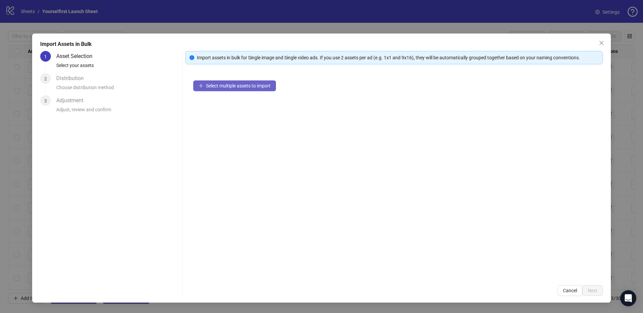
click at [234, 90] on button "Select multiple assets to import" at bounding box center [234, 85] width 83 height 11
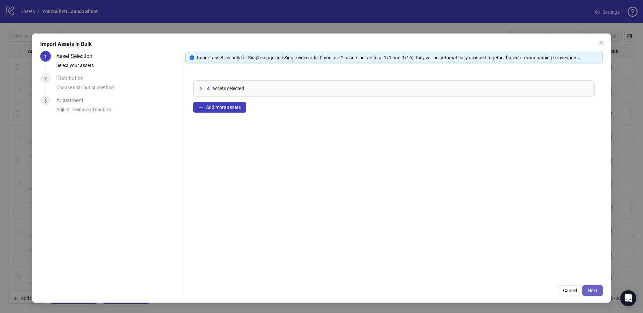
click at [597, 289] on button "Next" at bounding box center [592, 290] width 20 height 11
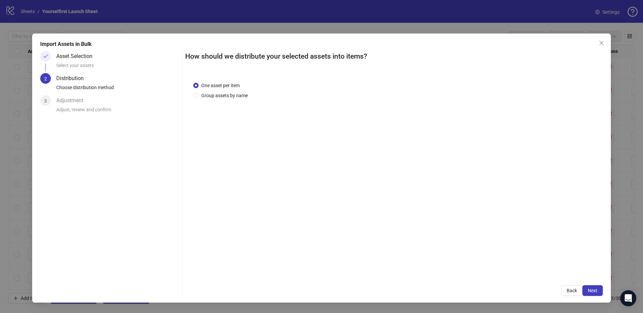
click at [597, 289] on button "Next" at bounding box center [592, 290] width 20 height 11
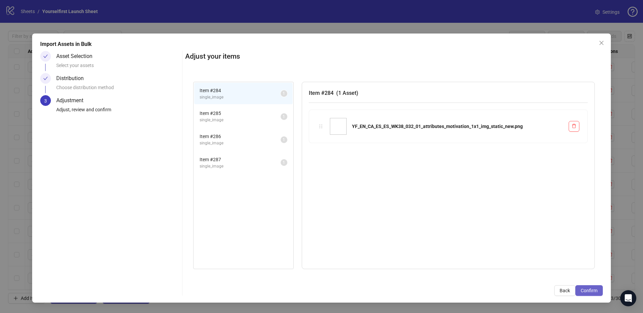
click at [596, 290] on span "Confirm" at bounding box center [588, 289] width 17 height 5
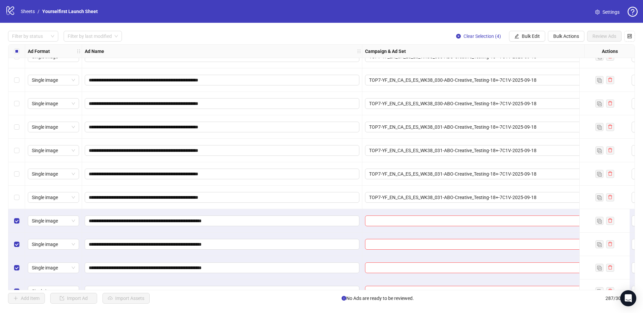
scroll to position [6495, 0]
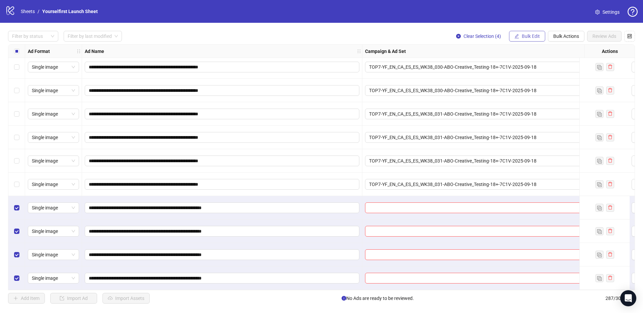
click at [521, 38] on span "Bulk Edit" at bounding box center [530, 35] width 18 height 5
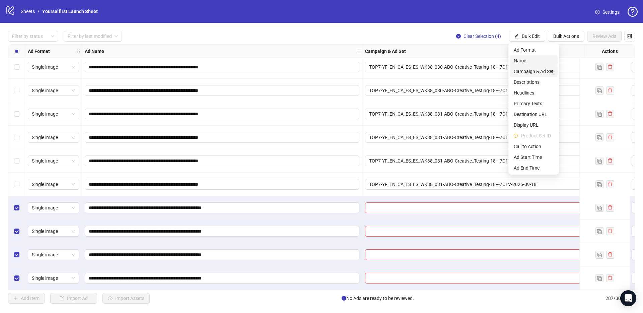
click at [534, 69] on span "Campaign & Ad Set" at bounding box center [533, 71] width 40 height 7
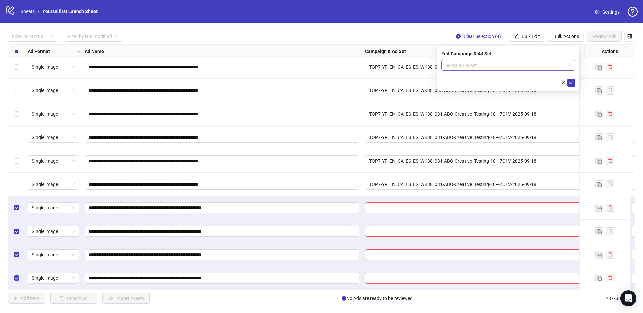
click at [457, 65] on input "search" at bounding box center [505, 65] width 120 height 10
paste input "**********"
type input "**********"
click at [481, 84] on div "JS-YF-EN-TOP7-ABO-Creative_Testing-7C1V-2025-09-18" at bounding box center [501, 85] width 110 height 6
click at [573, 83] on icon "check" at bounding box center [571, 82] width 5 height 5
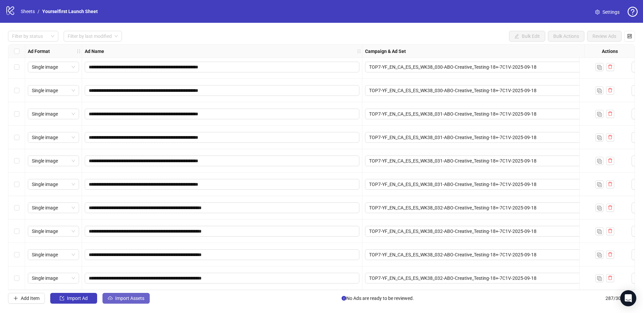
click at [132, 298] on span "Import Assets" at bounding box center [129, 297] width 29 height 5
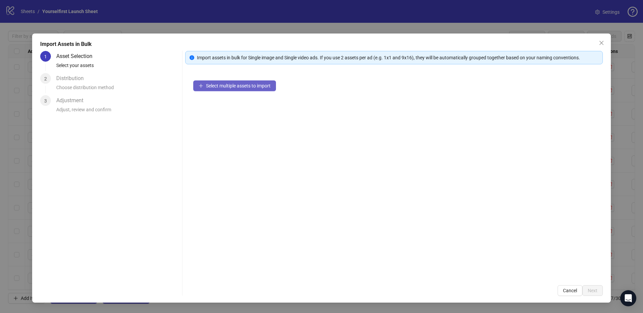
click at [222, 87] on span "Select multiple assets to import" at bounding box center [238, 85] width 65 height 5
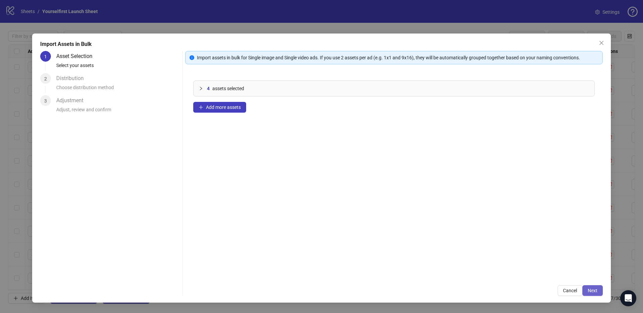
click at [588, 287] on span "Next" at bounding box center [592, 289] width 10 height 5
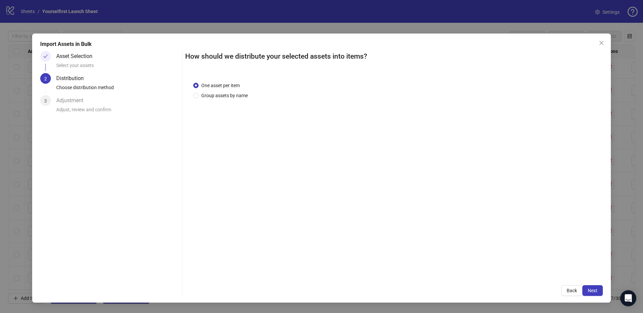
click at [592, 288] on span "Next" at bounding box center [592, 289] width 10 height 5
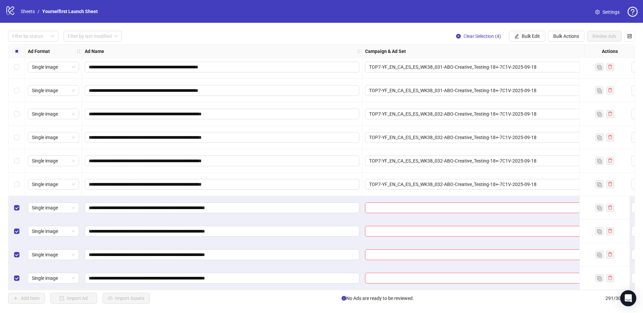
scroll to position [6588, 0]
click at [523, 35] on span "Bulk Edit" at bounding box center [530, 35] width 18 height 5
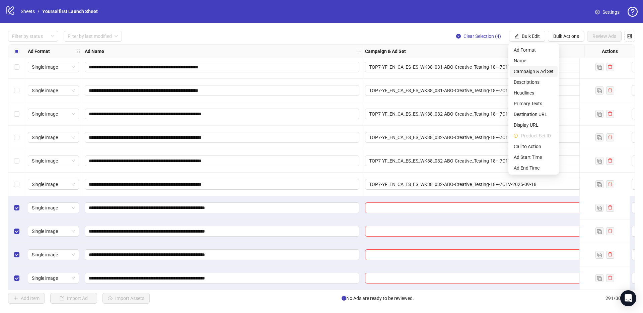
click at [535, 70] on span "Campaign & Ad Set" at bounding box center [533, 71] width 40 height 7
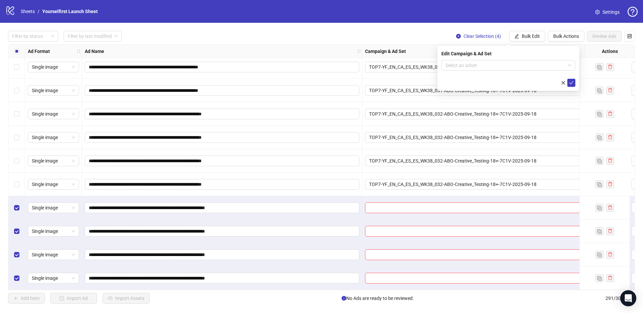
click at [479, 59] on div "Edit Campaign & Ad Set Select an adset" at bounding box center [508, 68] width 142 height 45
click at [478, 63] on input "search" at bounding box center [505, 65] width 120 height 10
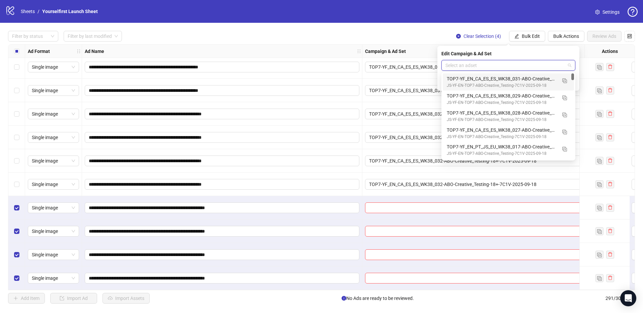
paste input "**********"
type input "**********"
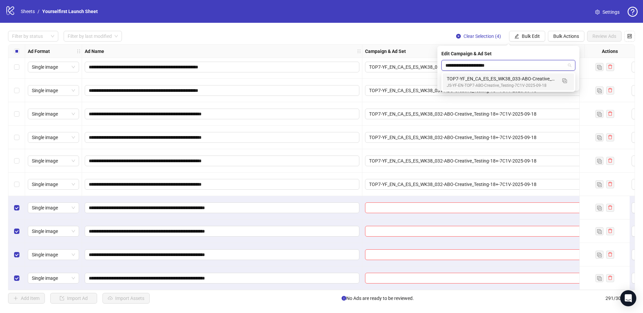
click at [488, 79] on div "TOP7-YF_EN_CA_ES_ES_WK38_033-ABO-Creative_Testing-18+-7C1V-2025-09-18" at bounding box center [501, 78] width 110 height 7
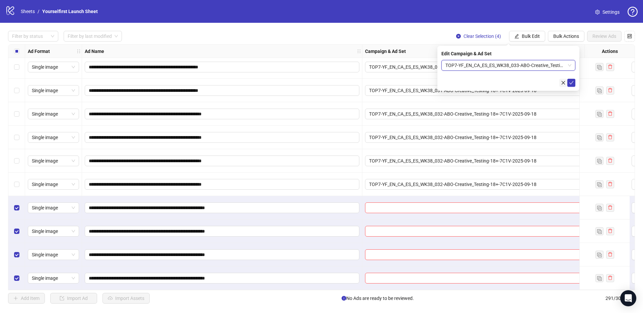
click at [570, 83] on icon "check" at bounding box center [571, 82] width 5 height 5
click at [360, 23] on div "**********" at bounding box center [321, 167] width 643 height 288
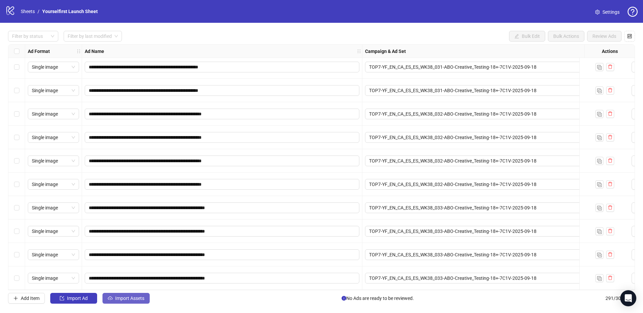
click at [129, 298] on span "Import Assets" at bounding box center [129, 297] width 29 height 5
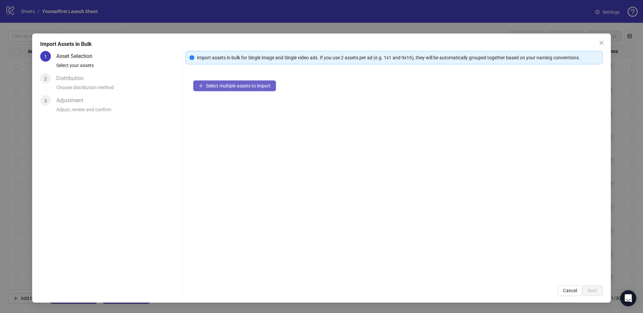
click at [260, 84] on span "Select multiple assets to import" at bounding box center [238, 85] width 65 height 5
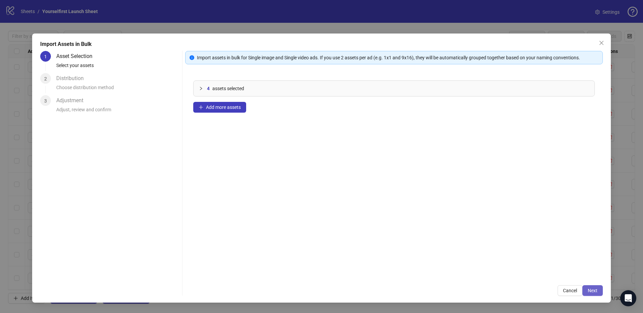
click at [594, 293] on button "Next" at bounding box center [592, 290] width 20 height 11
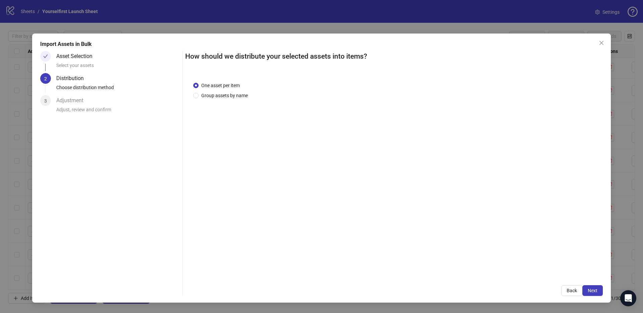
click at [596, 292] on span "Next" at bounding box center [592, 289] width 10 height 5
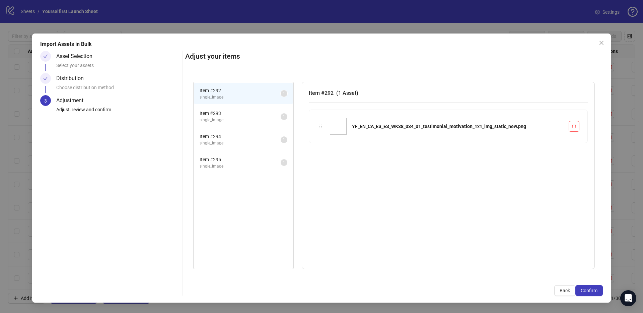
click at [596, 292] on span "Confirm" at bounding box center [588, 289] width 17 height 5
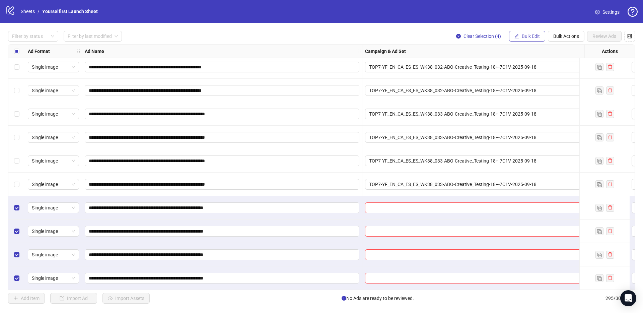
click at [531, 39] on button "Bulk Edit" at bounding box center [527, 36] width 36 height 11
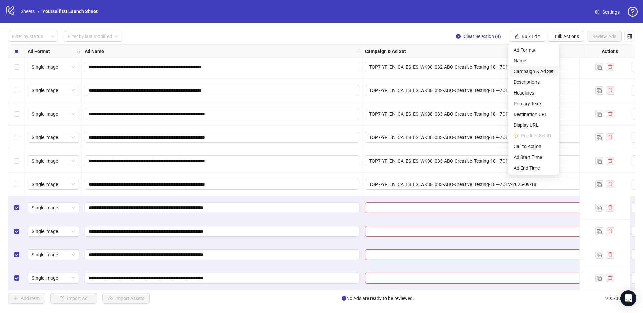
click at [532, 71] on span "Campaign & Ad Set" at bounding box center [533, 71] width 40 height 7
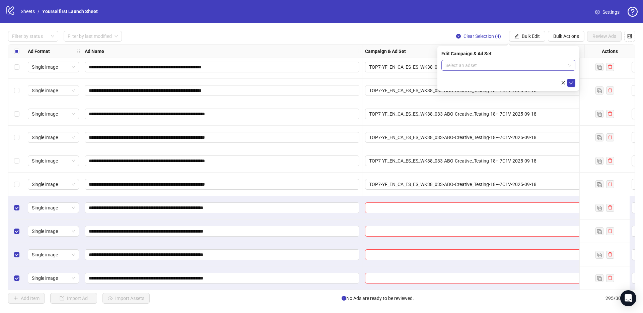
click at [450, 68] on input "search" at bounding box center [505, 65] width 120 height 10
paste input "**********"
type input "**********"
click at [472, 78] on div "TOP7-YF_EN_CA_ES_ES_WK38_034-ABO-Creative_Testing-18+-7C1V-2025-09-18" at bounding box center [501, 78] width 110 height 7
click at [574, 83] on button "submit" at bounding box center [571, 83] width 8 height 8
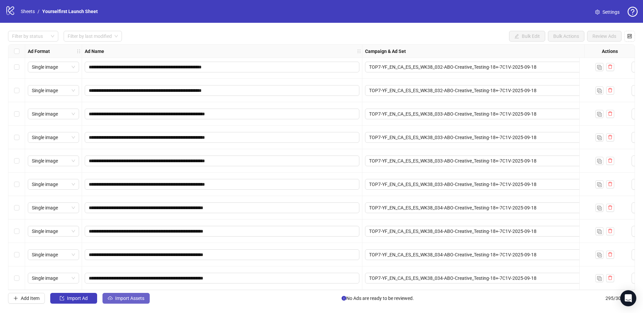
click at [142, 296] on span "Import Assets" at bounding box center [129, 297] width 29 height 5
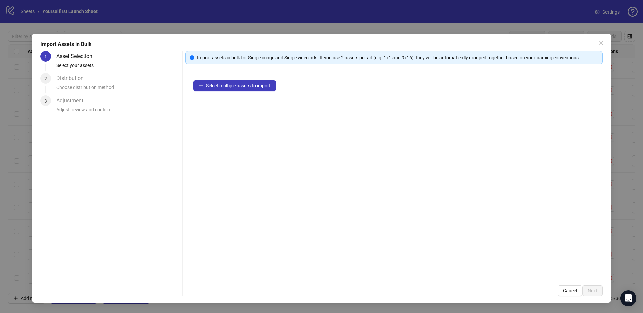
click at [251, 60] on div "Import assets in bulk for Single image and Single video ads. If you use 2 asset…" at bounding box center [397, 57] width 401 height 7
click at [246, 86] on span "Select multiple assets to import" at bounding box center [238, 85] width 65 height 5
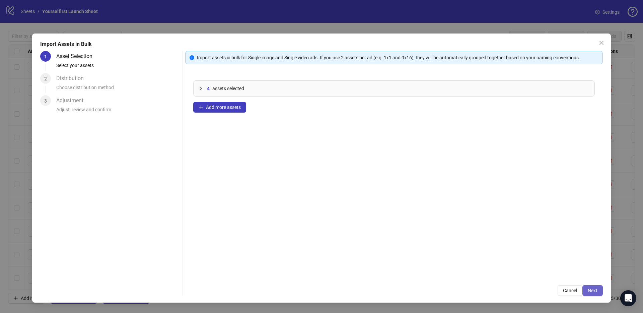
click at [595, 291] on span "Next" at bounding box center [592, 289] width 10 height 5
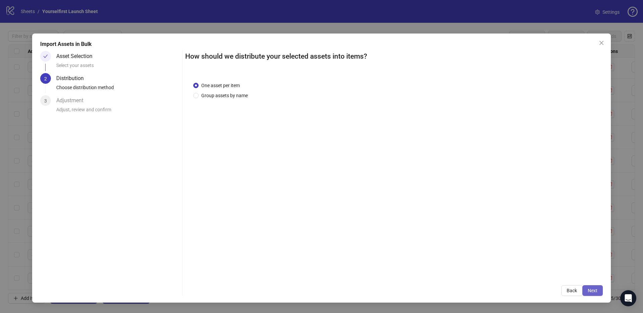
click at [595, 291] on span "Next" at bounding box center [592, 289] width 10 height 5
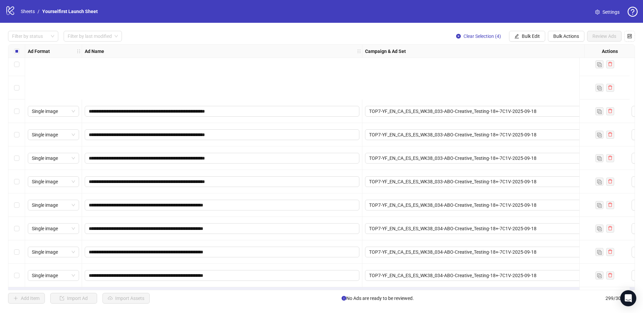
scroll to position [6776, 0]
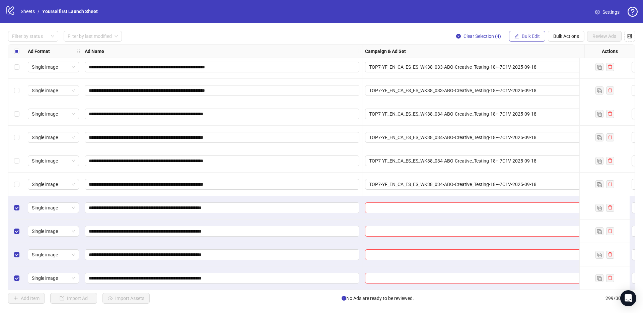
click at [525, 39] on button "Bulk Edit" at bounding box center [527, 36] width 36 height 11
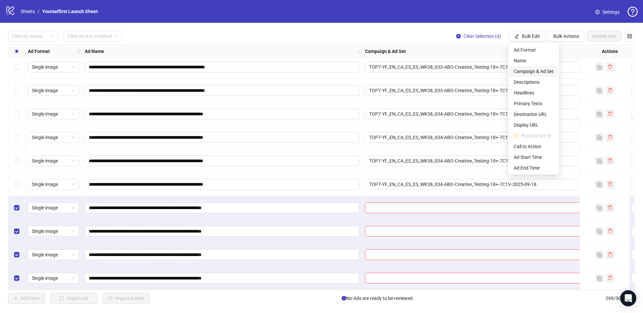
click at [532, 73] on span "Campaign & Ad Set" at bounding box center [533, 71] width 40 height 7
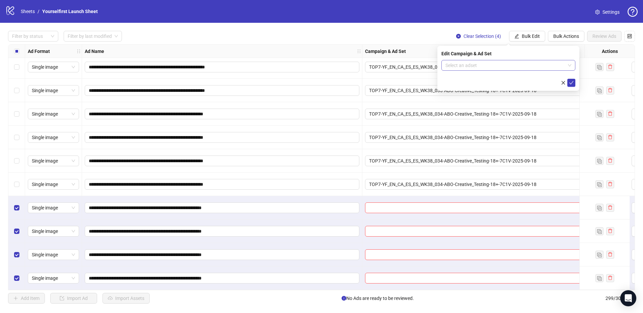
click at [463, 61] on input "search" at bounding box center [505, 65] width 120 height 10
paste input "**********"
type input "**********"
click at [470, 83] on div "JS-YF-EN-TOP7-ABO-Creative_Testing-7C1V-2025-09-18" at bounding box center [501, 85] width 110 height 6
click at [568, 80] on button "submit" at bounding box center [571, 83] width 8 height 8
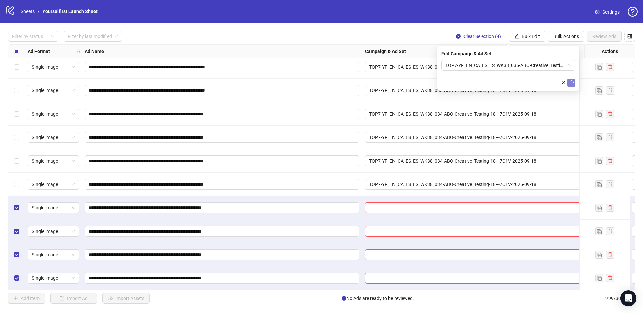
click at [379, 40] on div "Filter by status Filter by last modified Clear Selection (4) Bulk Edit Bulk Act…" at bounding box center [321, 36] width 626 height 11
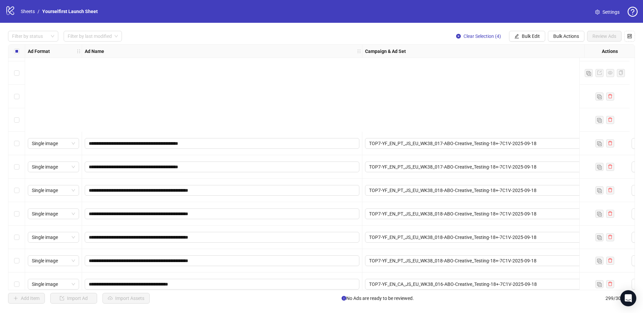
scroll to position [5893, 0]
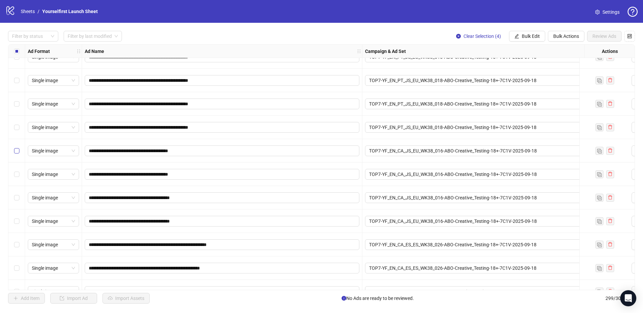
click at [17, 153] on label "Select row 256" at bounding box center [16, 150] width 5 height 7
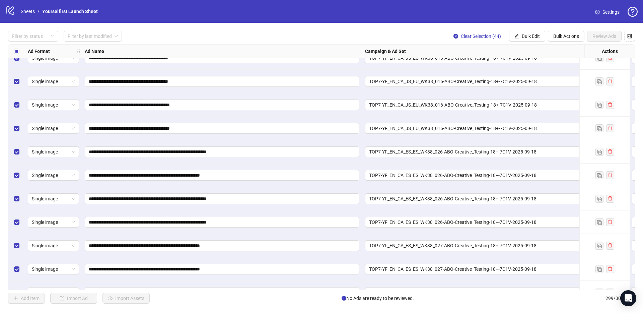
scroll to position [5778, 0]
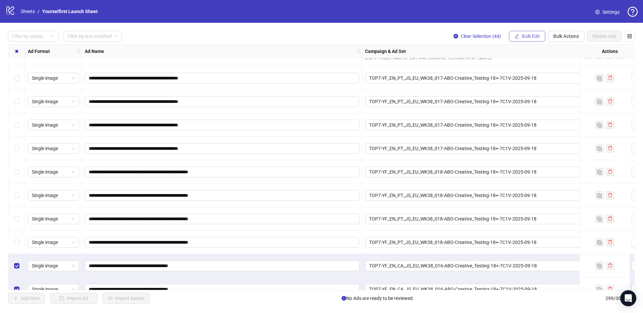
click at [528, 33] on span "Bulk Edit" at bounding box center [530, 35] width 18 height 5
click at [526, 62] on span "Name" at bounding box center [533, 60] width 40 height 7
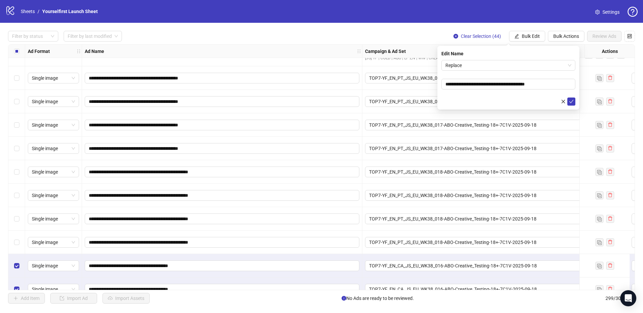
click at [505, 71] on form "**********" at bounding box center [508, 83] width 134 height 46
click at [498, 65] on span "Replace" at bounding box center [508, 65] width 126 height 10
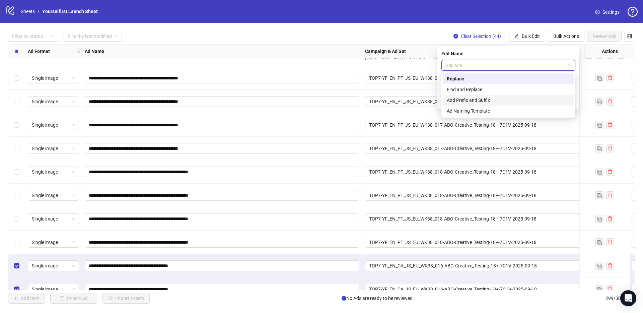
click at [474, 101] on div "Add Prefix and Suffix" at bounding box center [507, 99] width 123 height 7
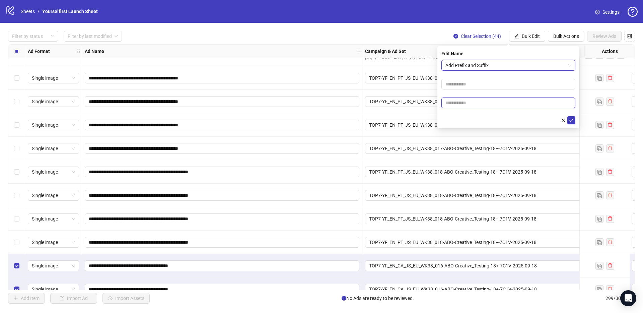
click at [468, 106] on input "text" at bounding box center [508, 102] width 134 height 11
click at [473, 103] on input "text" at bounding box center [508, 102] width 134 height 11
paste input "******"
type input "******"
click at [570, 119] on icon "check" at bounding box center [571, 120] width 5 height 5
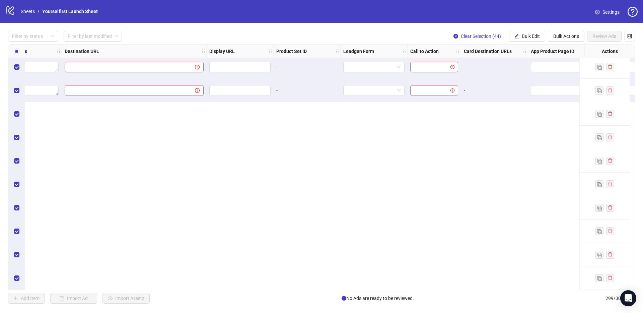
scroll to position [6558, 892]
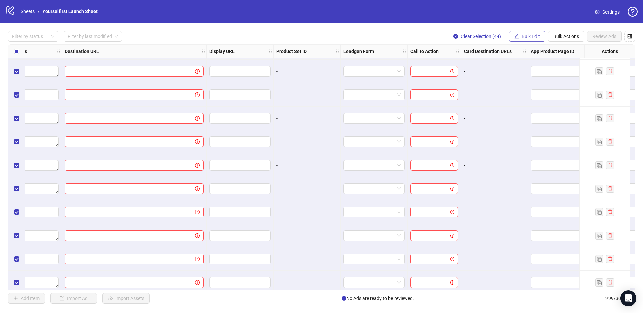
click at [525, 34] on span "Bulk Edit" at bounding box center [530, 35] width 18 height 5
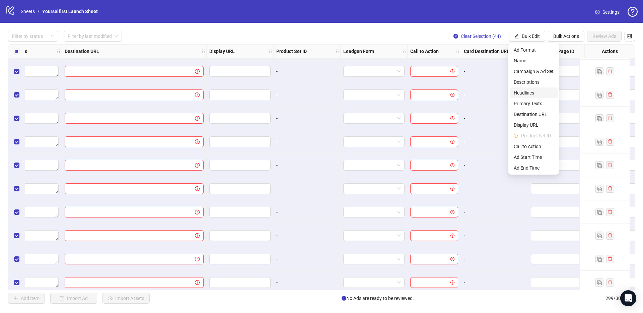
click at [529, 91] on span "Headlines" at bounding box center [533, 92] width 40 height 7
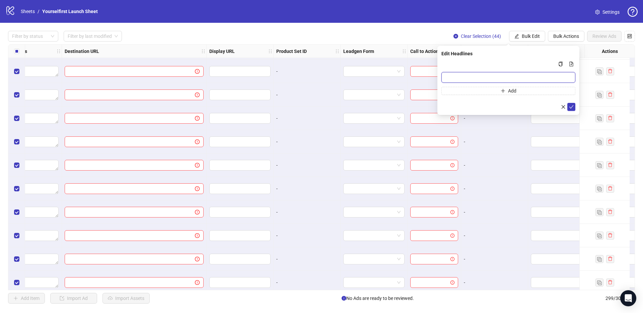
click at [463, 77] on input "Multi-input container - paste or copy values" at bounding box center [508, 77] width 134 height 11
paste input "**********"
type input "**********"
click at [571, 106] on icon "check" at bounding box center [571, 106] width 5 height 5
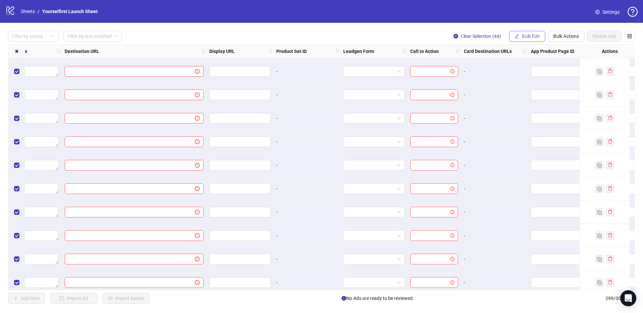
click at [533, 37] on span "Bulk Edit" at bounding box center [530, 35] width 18 height 5
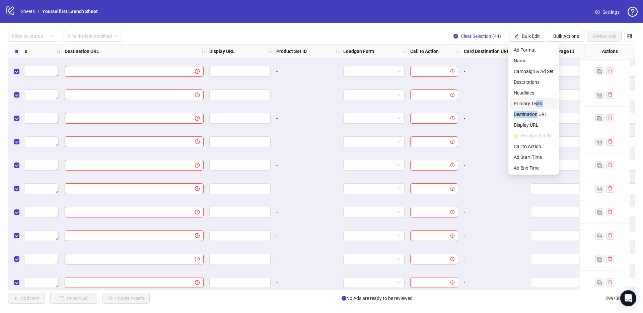
drag, startPoint x: 537, startPoint y: 113, endPoint x: 523, endPoint y: 103, distance: 17.5
click at [536, 105] on ul "Ad Format Name Campaign & Ad Set Descriptions Headlines Primary Texts Destinati…" at bounding box center [533, 108] width 51 height 131
click at [522, 103] on span "Primary Texts" at bounding box center [533, 103] width 40 height 7
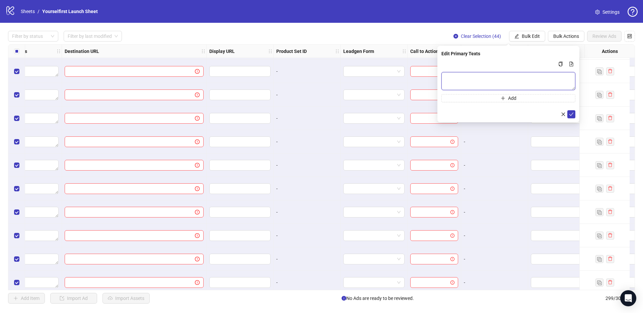
click at [486, 79] on textarea "Multi-text input container - paste or copy values" at bounding box center [508, 81] width 134 height 18
paste textarea "**********"
type textarea "**********"
click at [570, 114] on icon "check" at bounding box center [571, 114] width 5 height 5
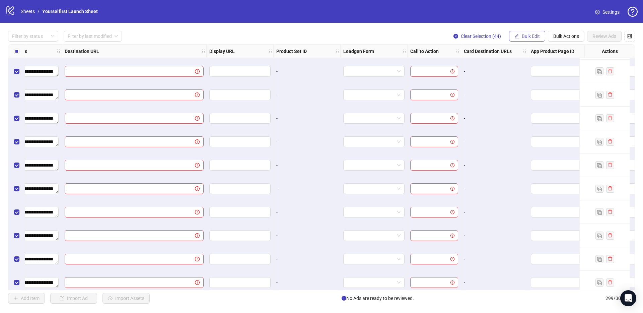
click at [530, 33] on button "Bulk Edit" at bounding box center [527, 36] width 36 height 11
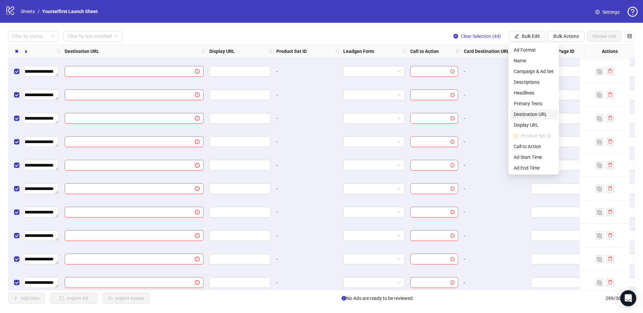
click at [528, 116] on span "Destination URL" at bounding box center [533, 113] width 40 height 7
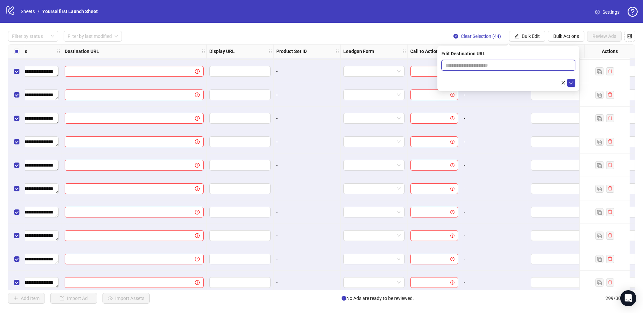
click at [471, 66] on input "text" at bounding box center [505, 65] width 120 height 7
paste input "**********"
type input "**********"
click at [574, 81] on button "submit" at bounding box center [571, 83] width 8 height 8
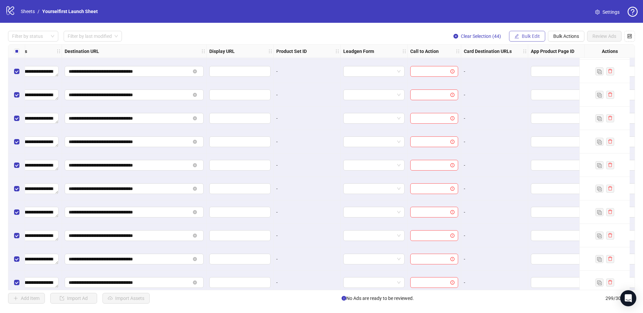
click at [531, 37] on span "Bulk Edit" at bounding box center [530, 35] width 18 height 5
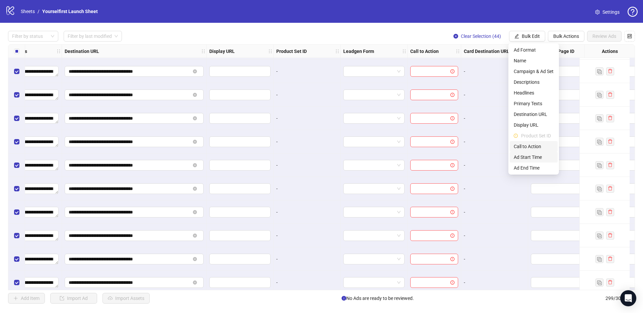
click at [528, 148] on span "Call to Action" at bounding box center [533, 146] width 40 height 7
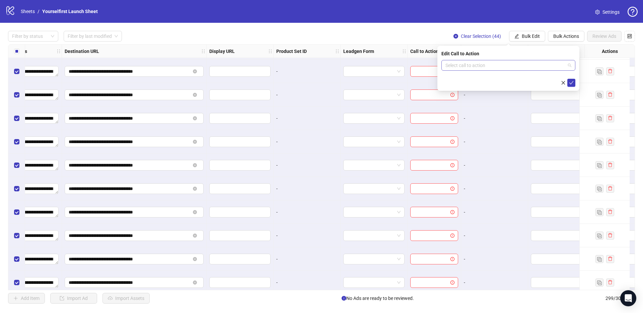
click at [492, 65] on input "search" at bounding box center [505, 65] width 120 height 10
click at [286, 117] on div "-" at bounding box center [306, 117] width 61 height 7
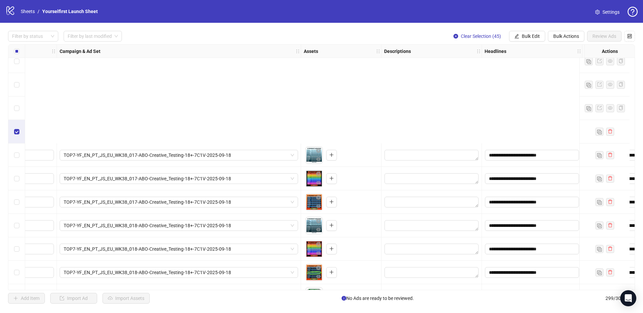
scroll to position [5855, 305]
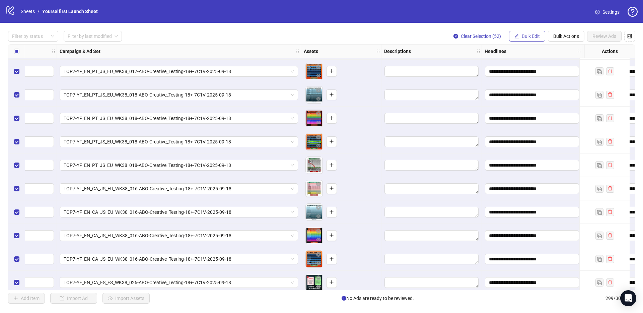
click at [511, 39] on button "Bulk Edit" at bounding box center [527, 36] width 36 height 11
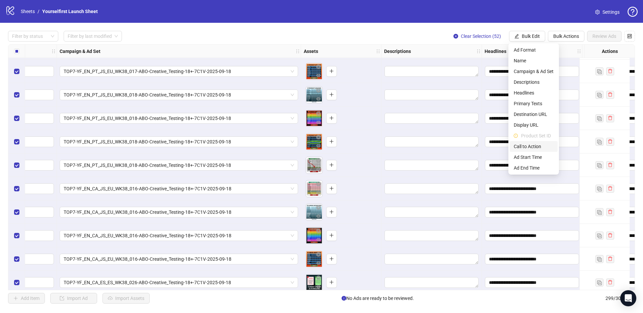
click at [523, 148] on span "Call to Action" at bounding box center [533, 146] width 40 height 7
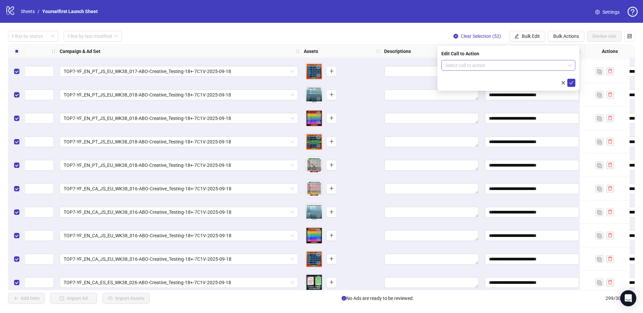
click at [475, 65] on input "search" at bounding box center [505, 65] width 120 height 10
type input "*****"
click at [457, 78] on div "Learn more" at bounding box center [507, 78] width 123 height 7
click at [569, 83] on icon "check" at bounding box center [571, 82] width 5 height 5
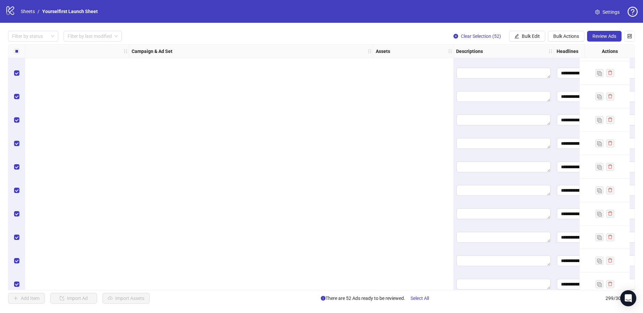
scroll to position [6064, 784]
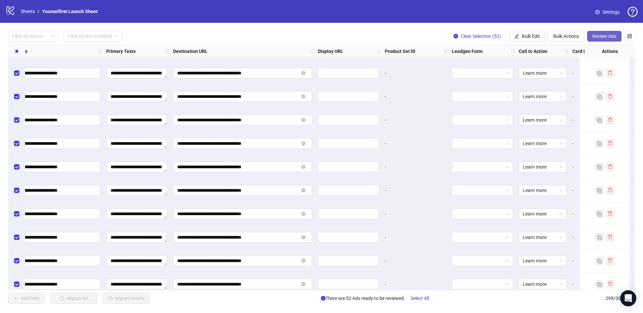
click at [599, 40] on button "Review Ads" at bounding box center [604, 36] width 34 height 11
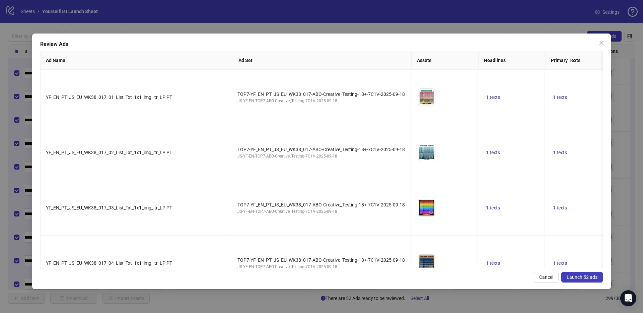
click at [581, 272] on button "Launch 52 ads" at bounding box center [581, 276] width 41 height 11
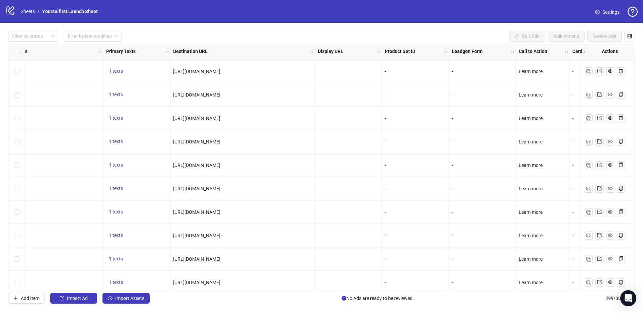
scroll to position [6776, 784]
